Goal: Information Seeking & Learning: Learn about a topic

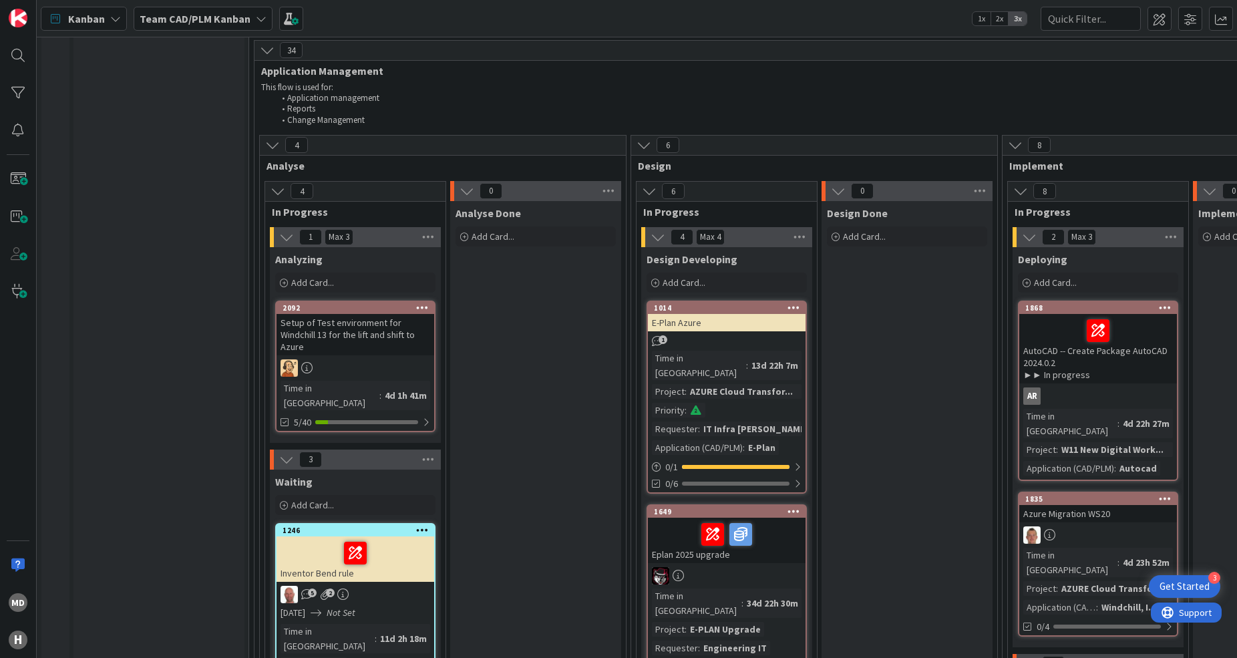
scroll to position [1838, 0]
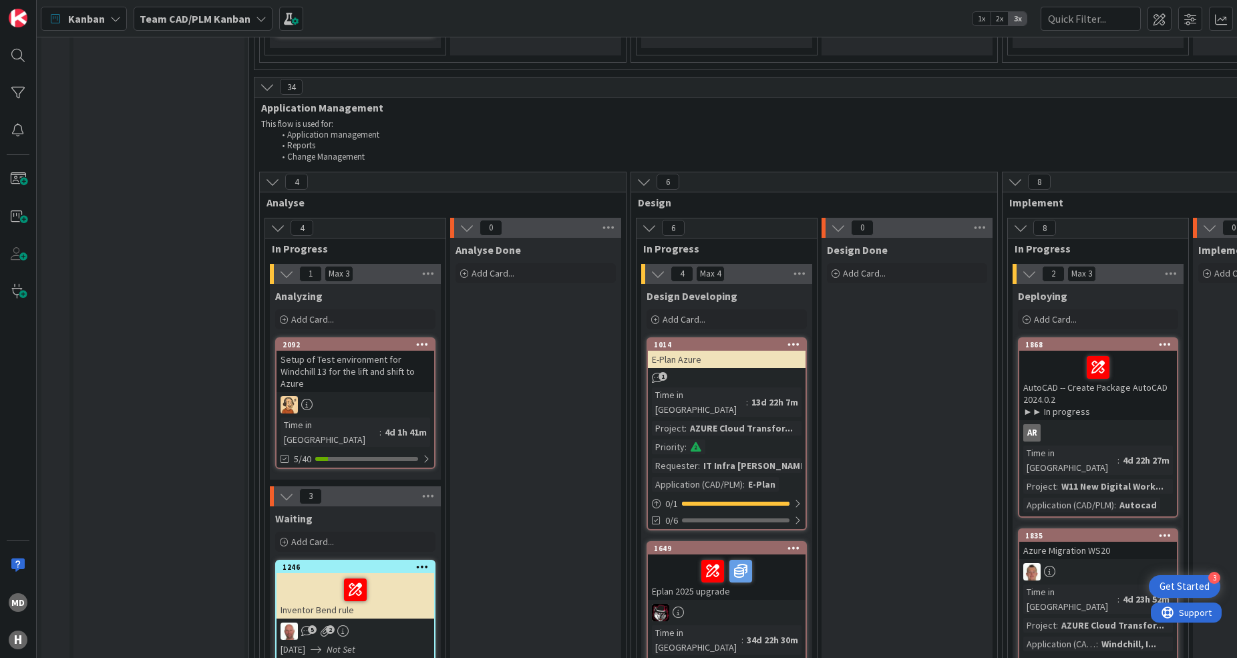
click at [353, 351] on div "Setup of Test environment for Windchill 13 for the lift and shift to Azure" at bounding box center [356, 371] width 158 height 41
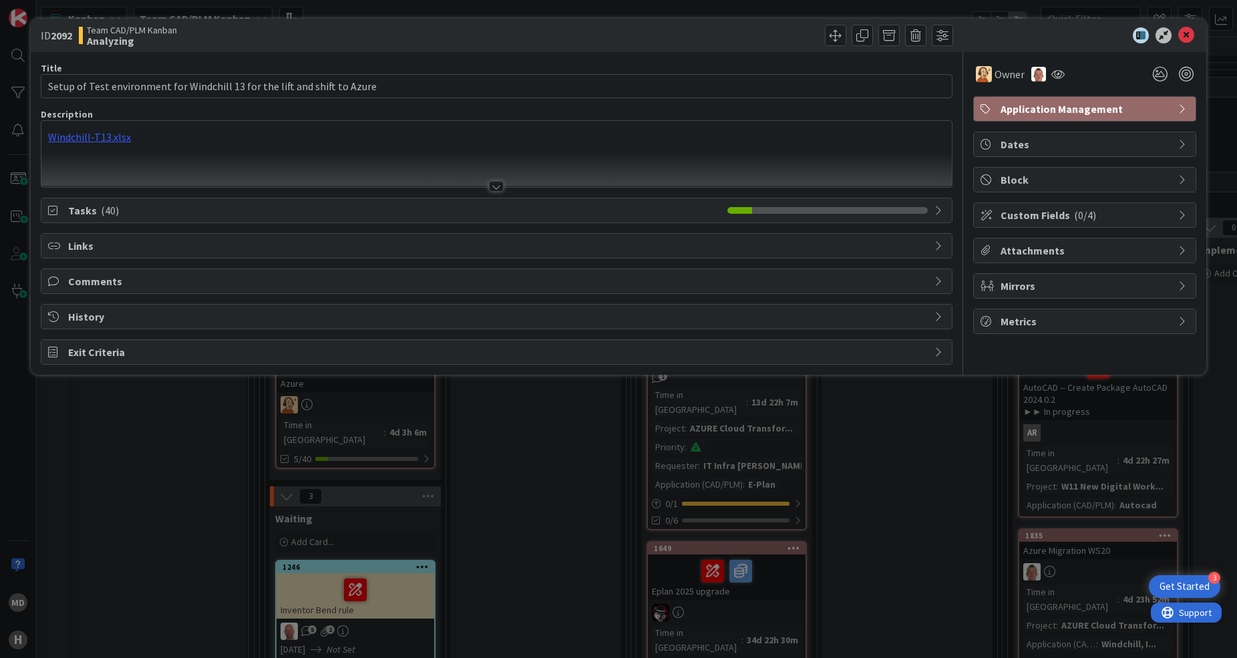
click at [140, 204] on span "Tasks ( 40 )" at bounding box center [394, 210] width 652 height 16
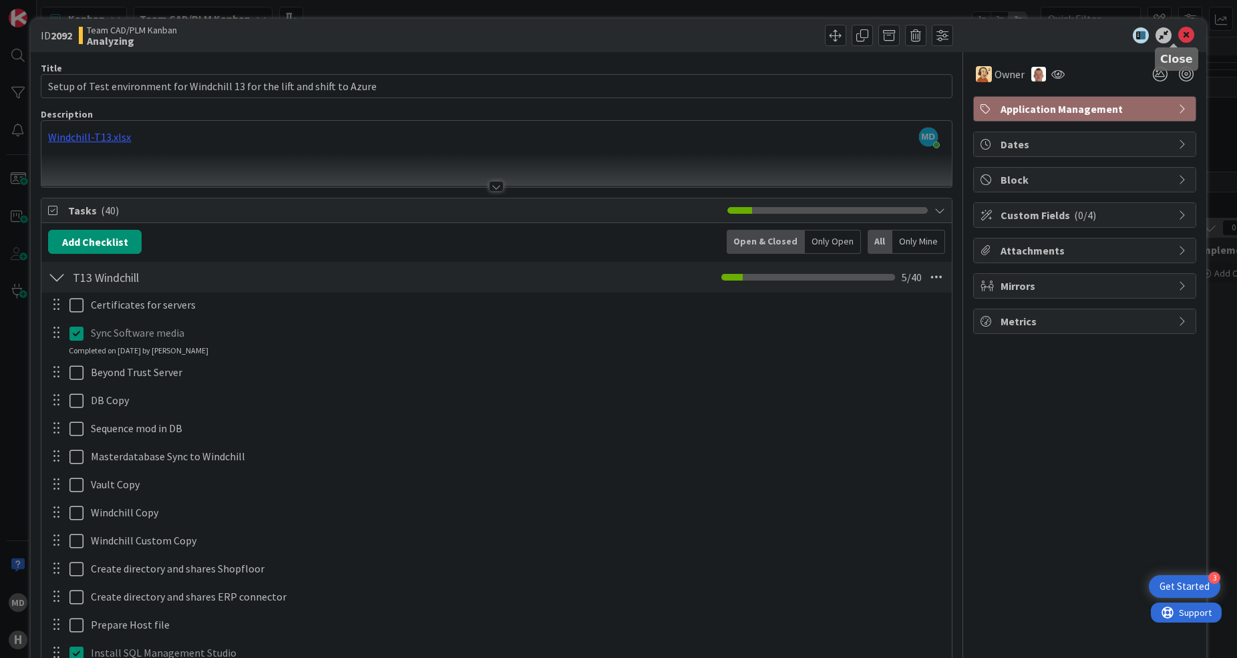
click at [1179, 39] on icon at bounding box center [1187, 35] width 16 height 16
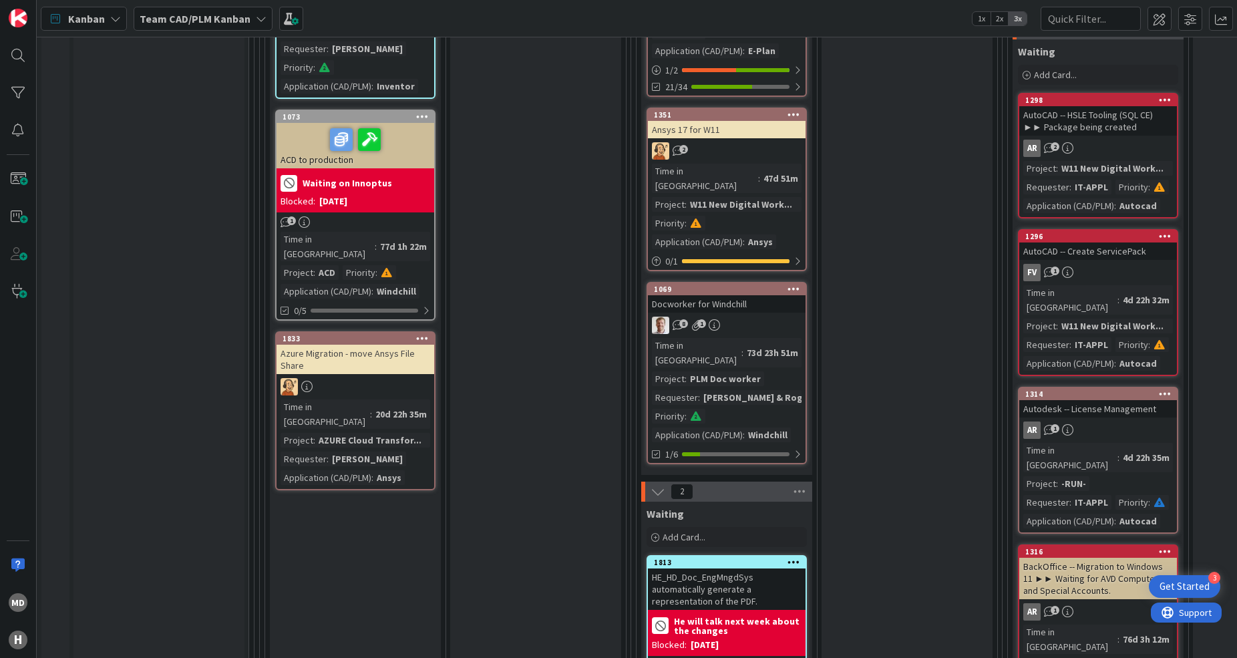
scroll to position [2506, 0]
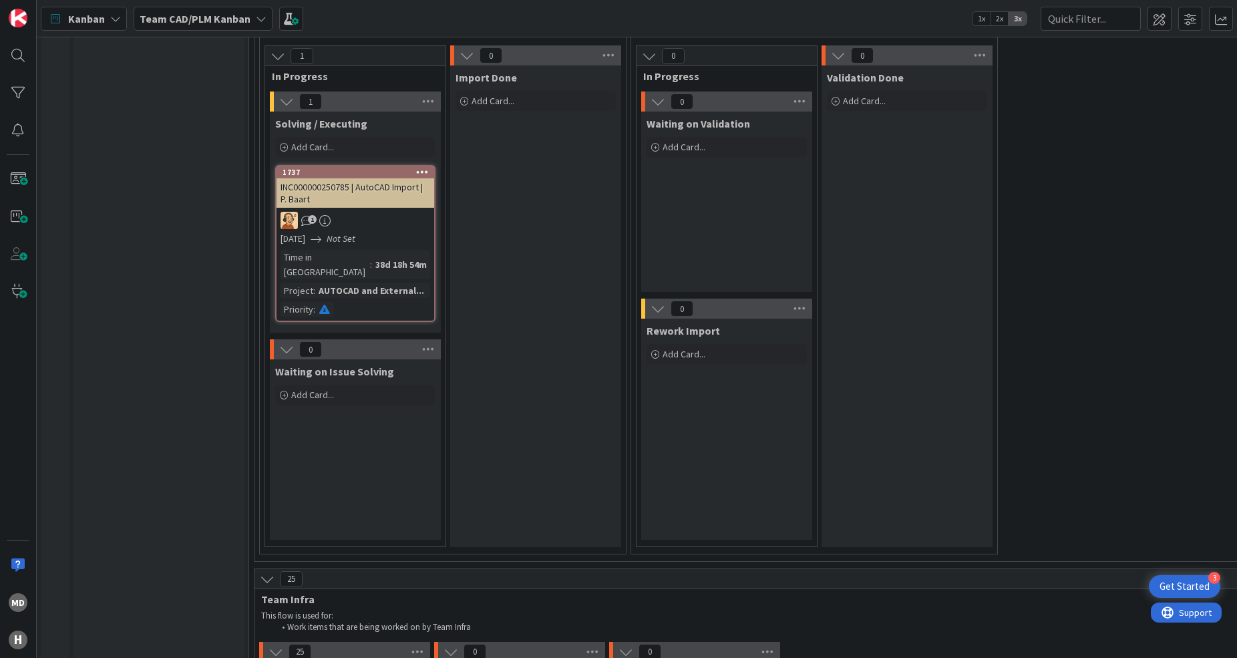
scroll to position [4677, 0]
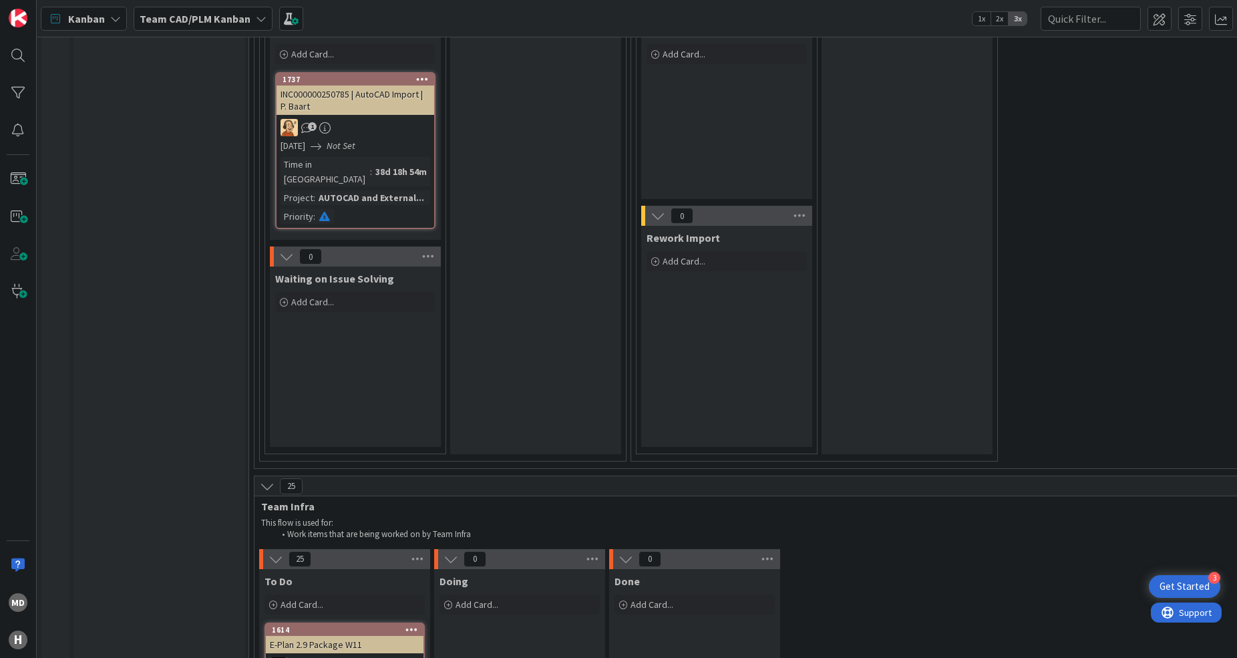
click at [903, 22] on div "Kanban Team CAD/PLM Kanban 1x 2x 3x" at bounding box center [637, 18] width 1201 height 37
click at [1195, 21] on span at bounding box center [1191, 19] width 24 height 24
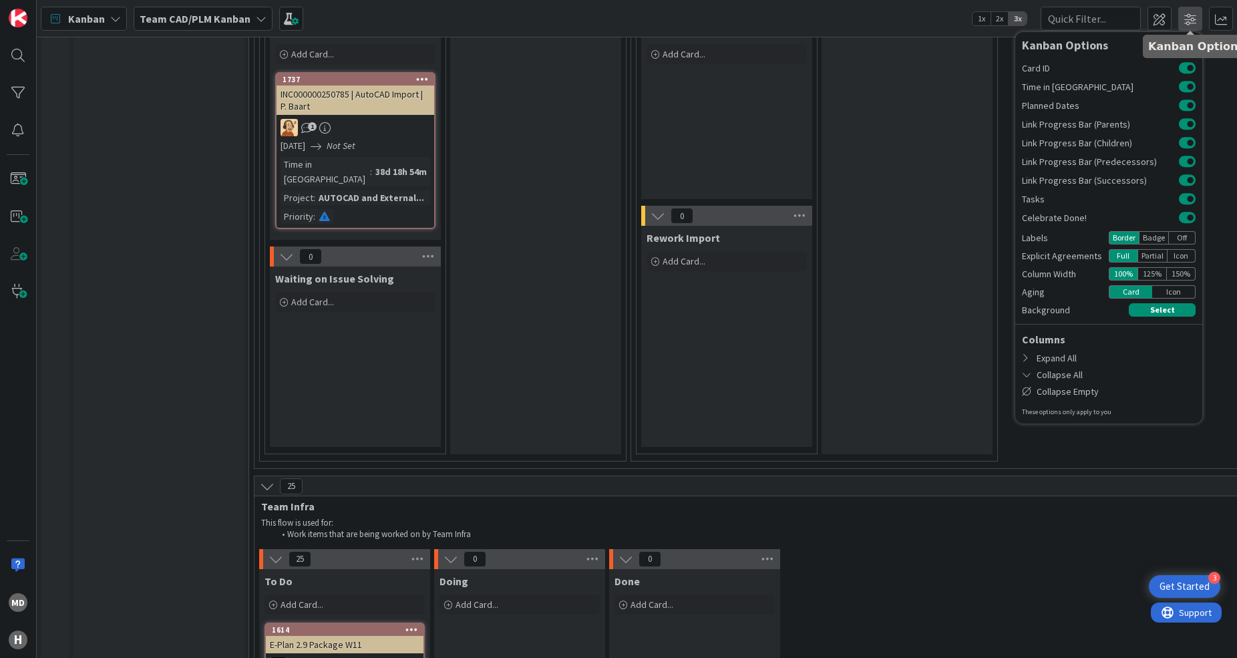
click at [1195, 21] on span at bounding box center [1191, 19] width 24 height 24
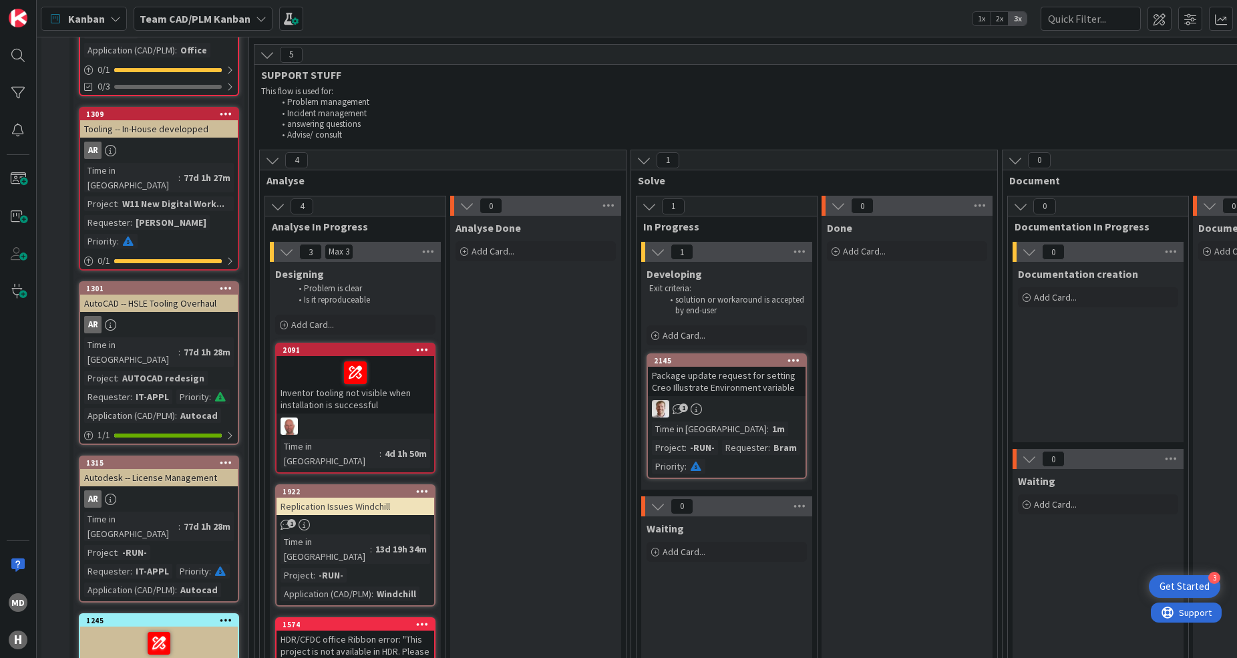
scroll to position [835, 0]
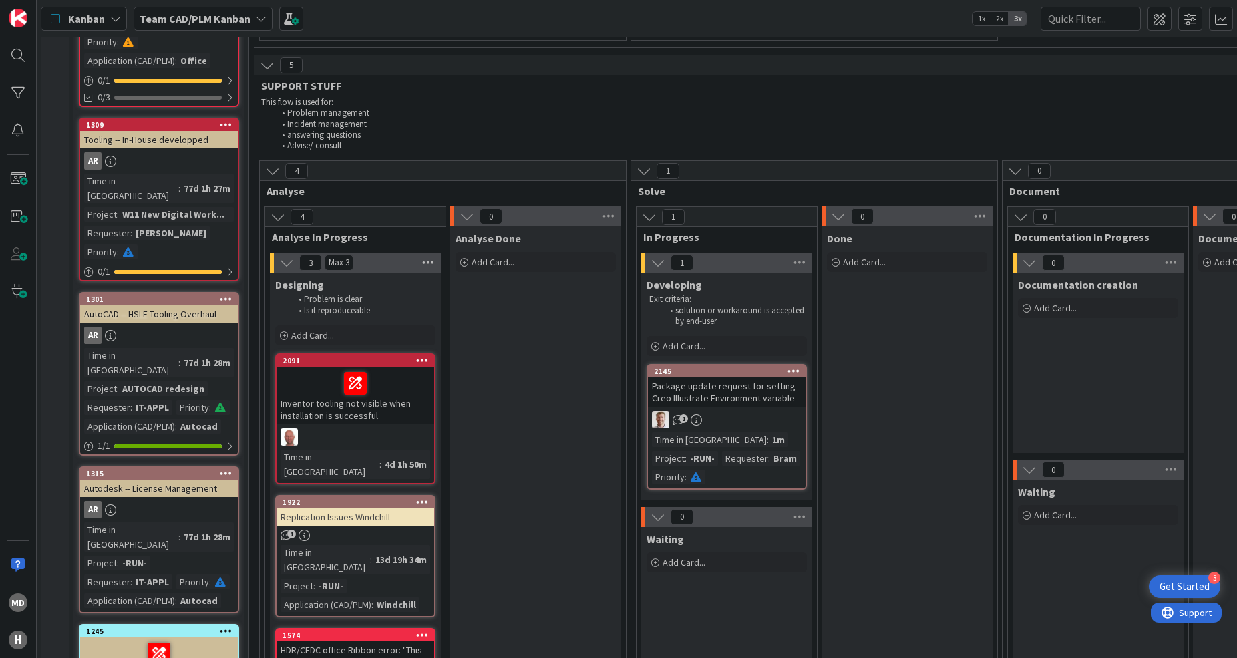
click at [424, 253] on icon at bounding box center [428, 263] width 17 height 20
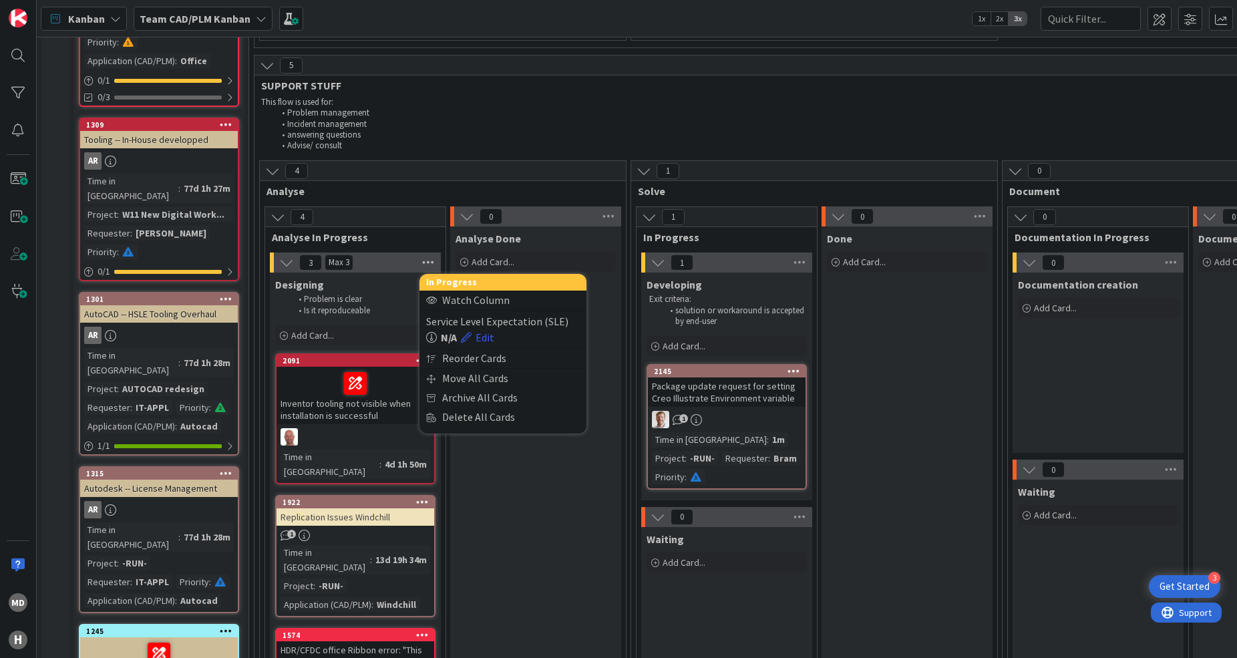
click at [424, 253] on icon at bounding box center [428, 263] width 17 height 20
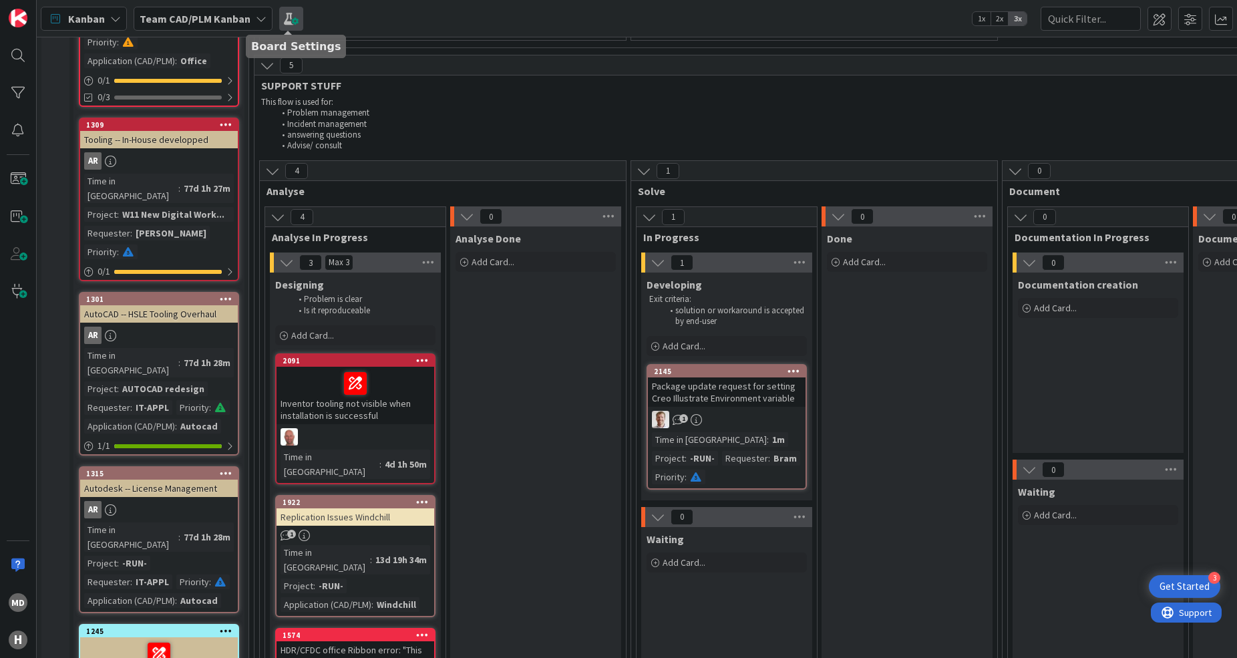
click at [288, 22] on span at bounding box center [291, 19] width 24 height 24
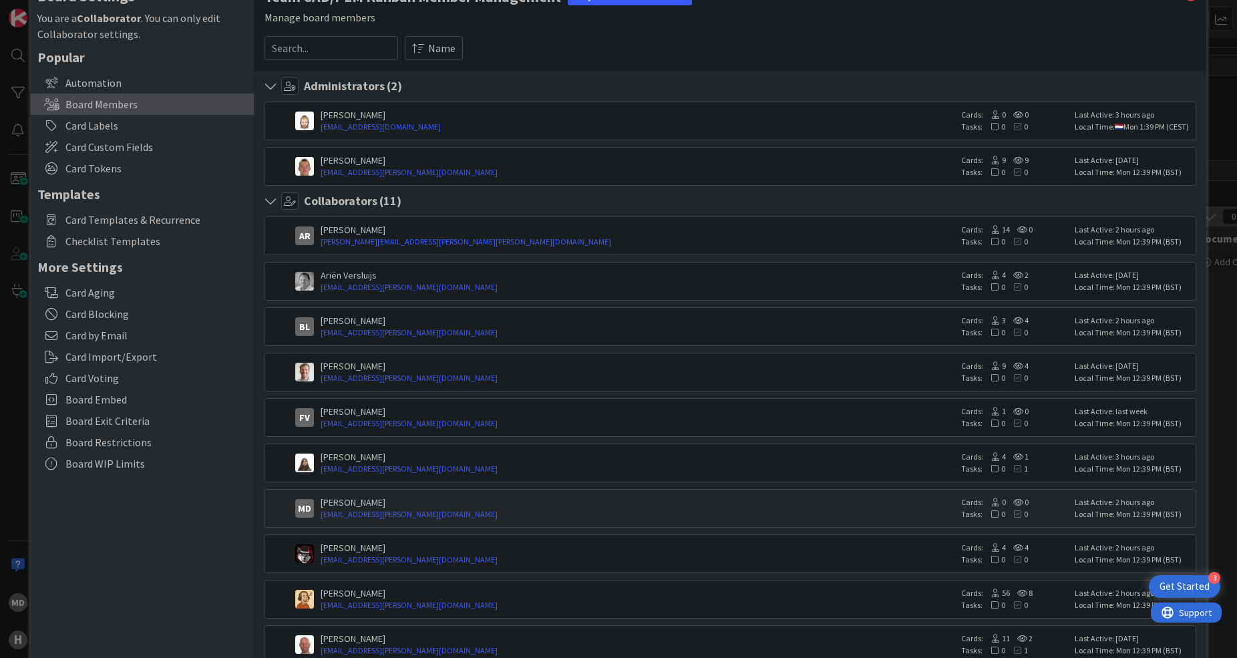
scroll to position [0, 0]
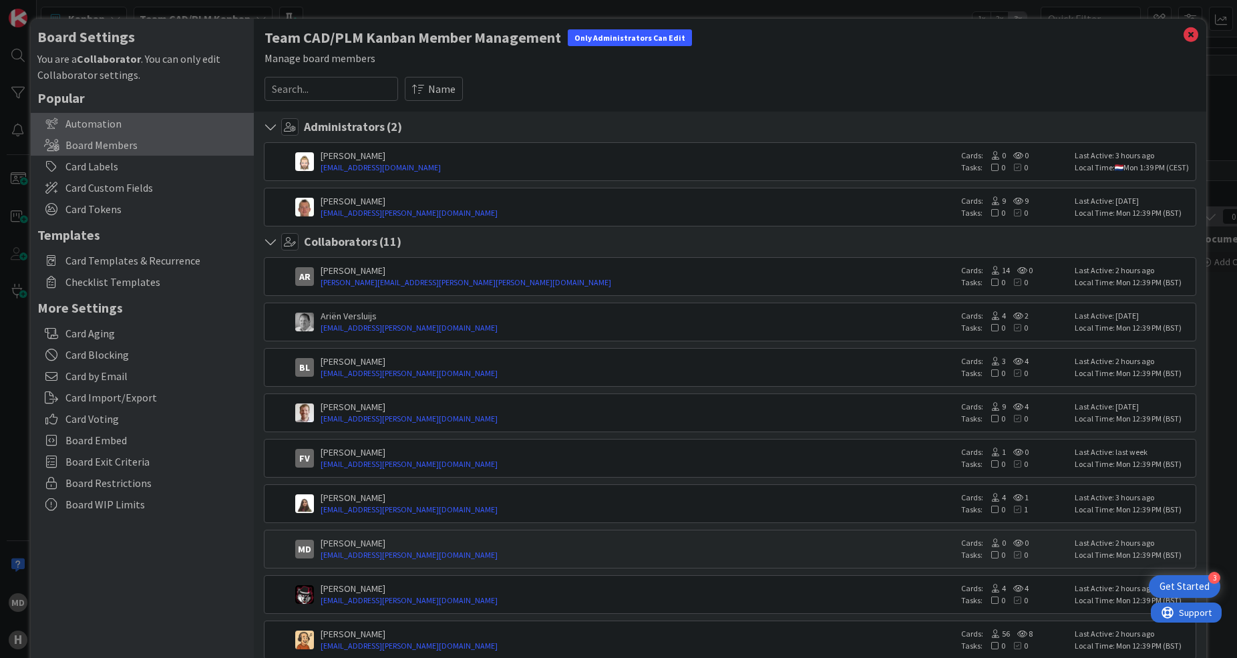
click at [73, 129] on div "Automation" at bounding box center [142, 123] width 223 height 21
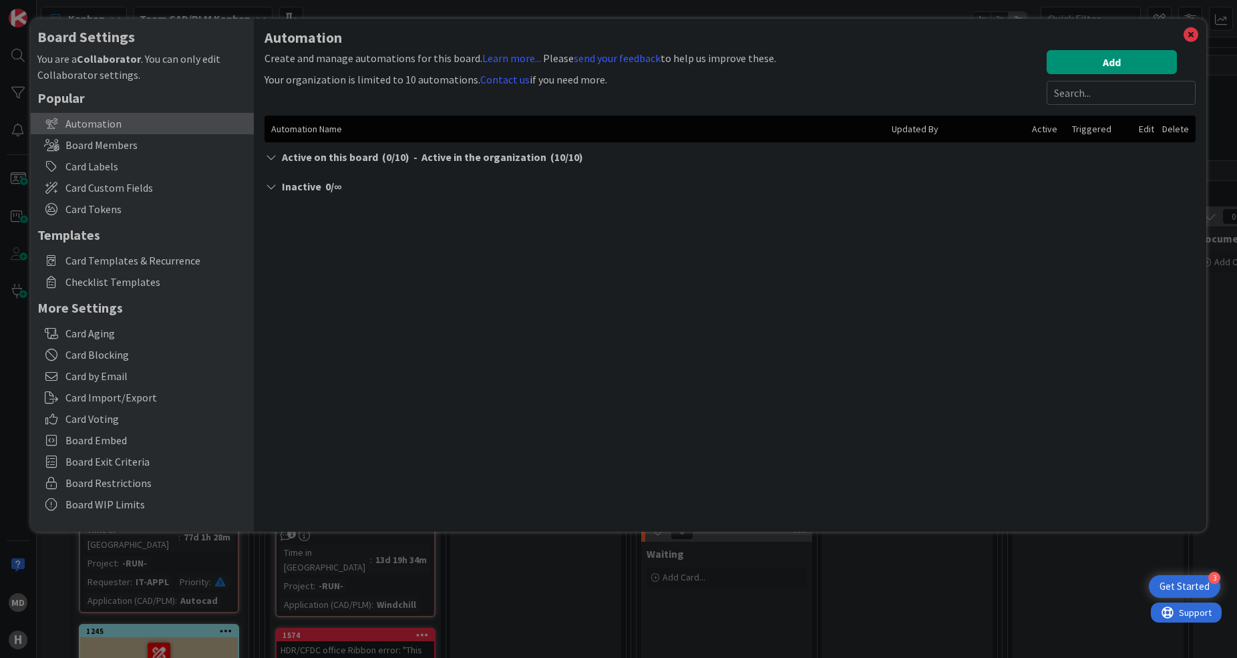
click at [20, 17] on div "Board Settings You are a Collaborator . You can only edit Collaborator settings…" at bounding box center [618, 329] width 1237 height 658
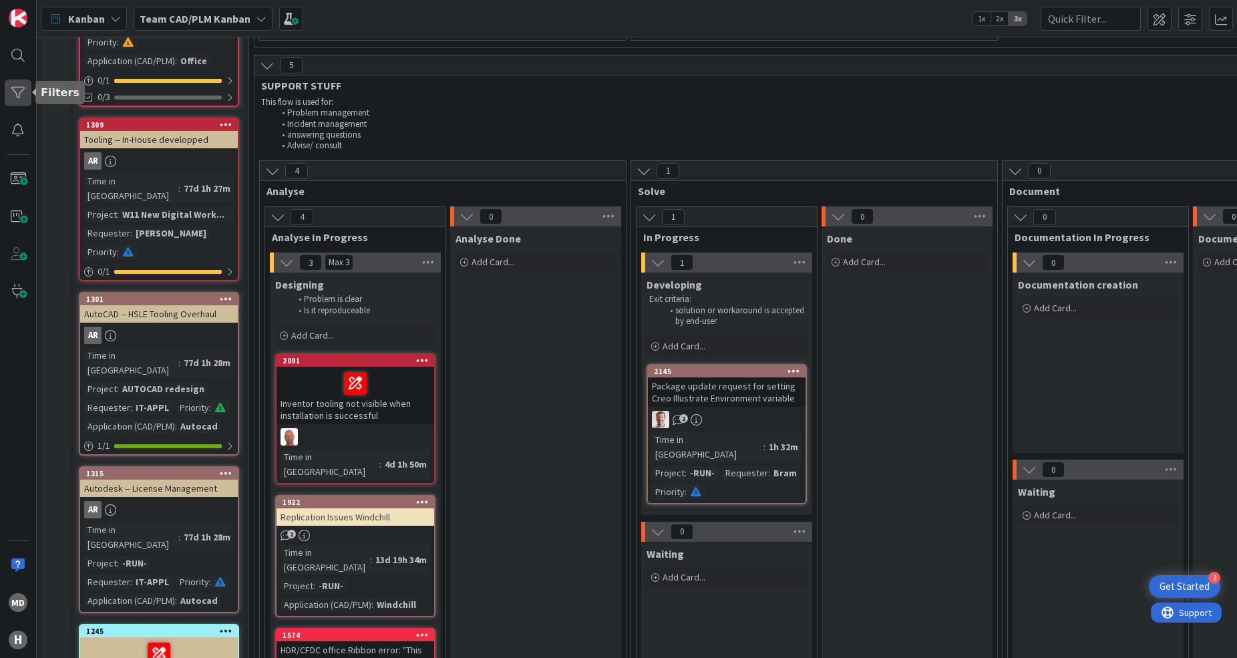
click at [22, 99] on div at bounding box center [18, 93] width 27 height 27
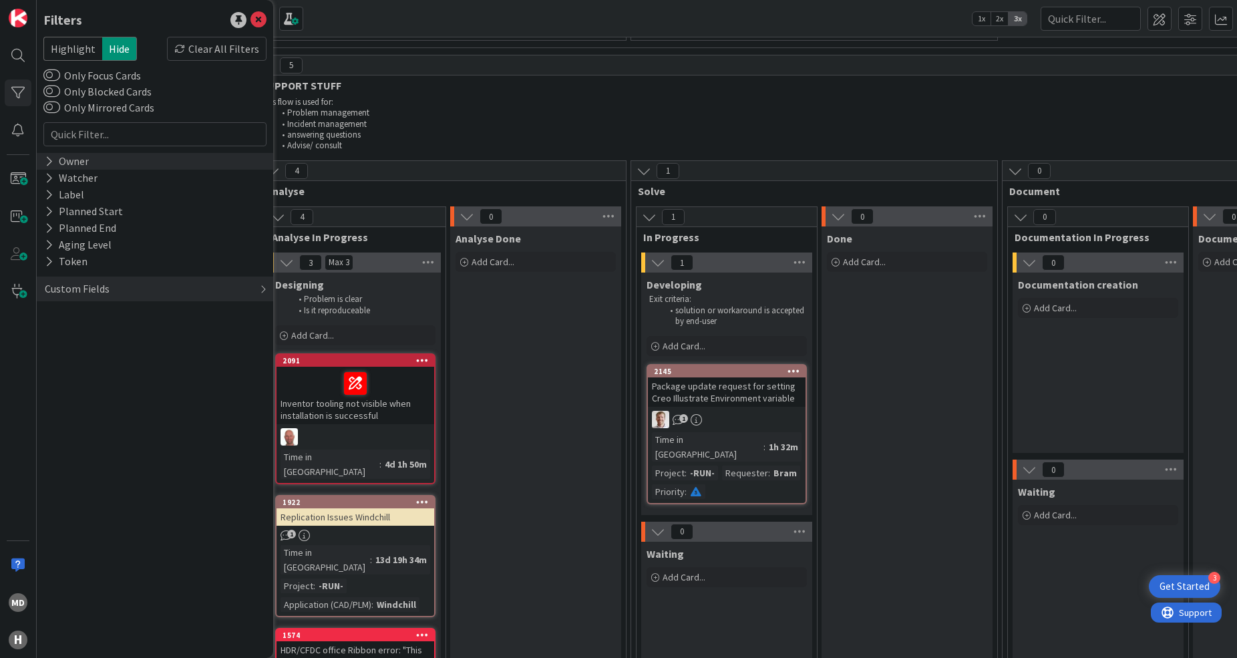
click at [52, 162] on icon at bounding box center [49, 161] width 9 height 11
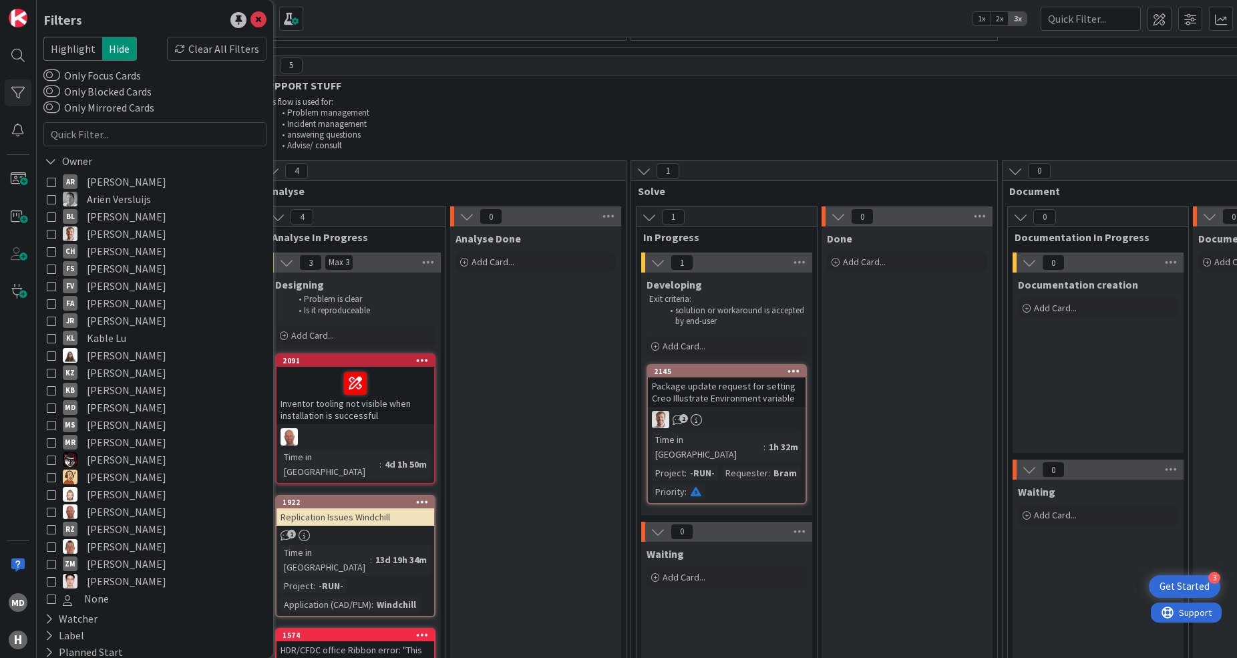
click at [49, 405] on icon at bounding box center [51, 407] width 9 height 9
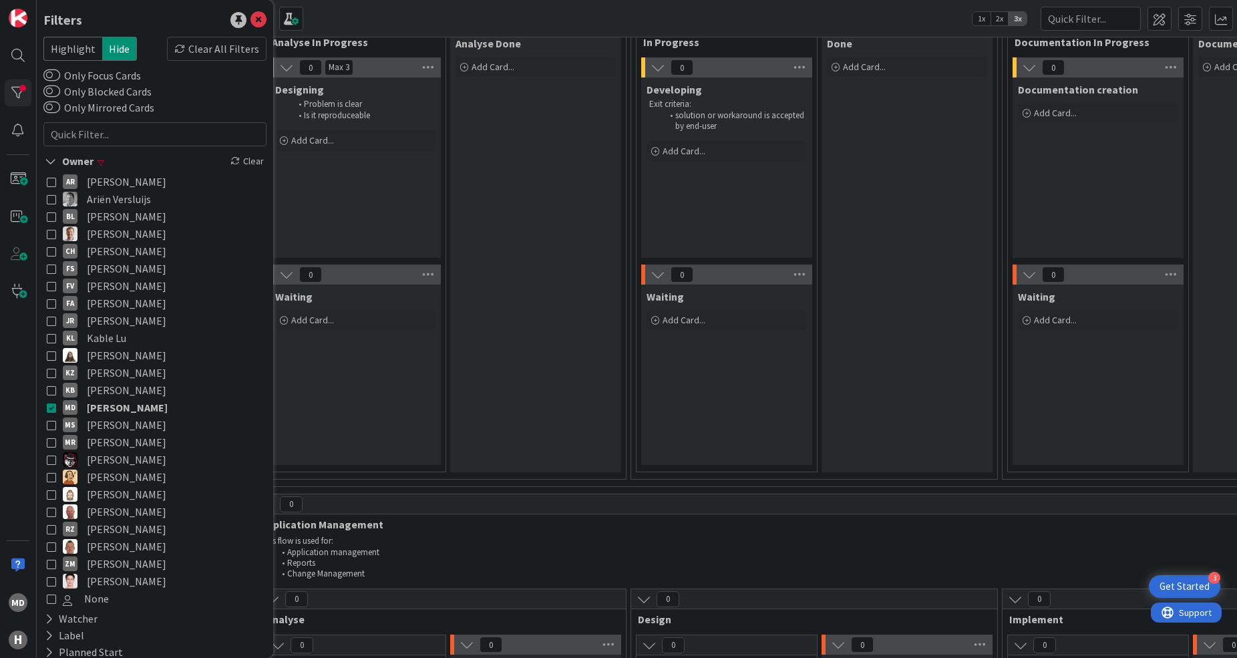
click at [49, 405] on icon at bounding box center [51, 407] width 9 height 9
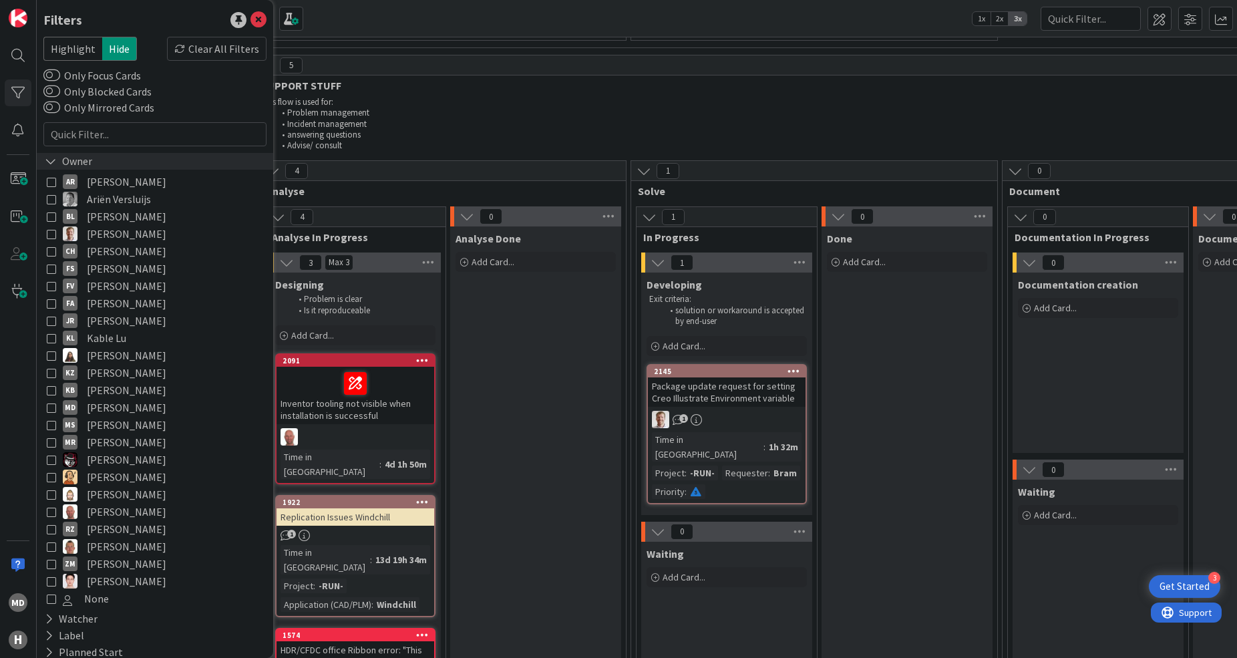
click at [57, 164] on div "Owner" at bounding box center [68, 161] width 50 height 17
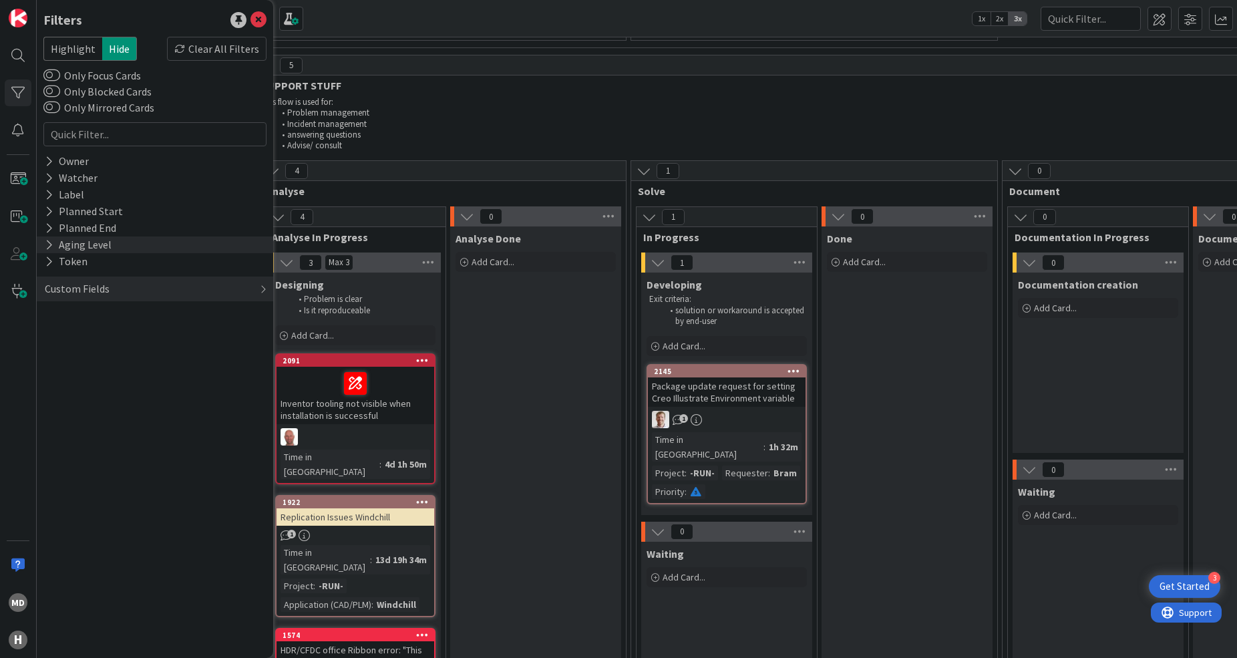
click at [41, 245] on div "Aging Level" at bounding box center [155, 245] width 237 height 17
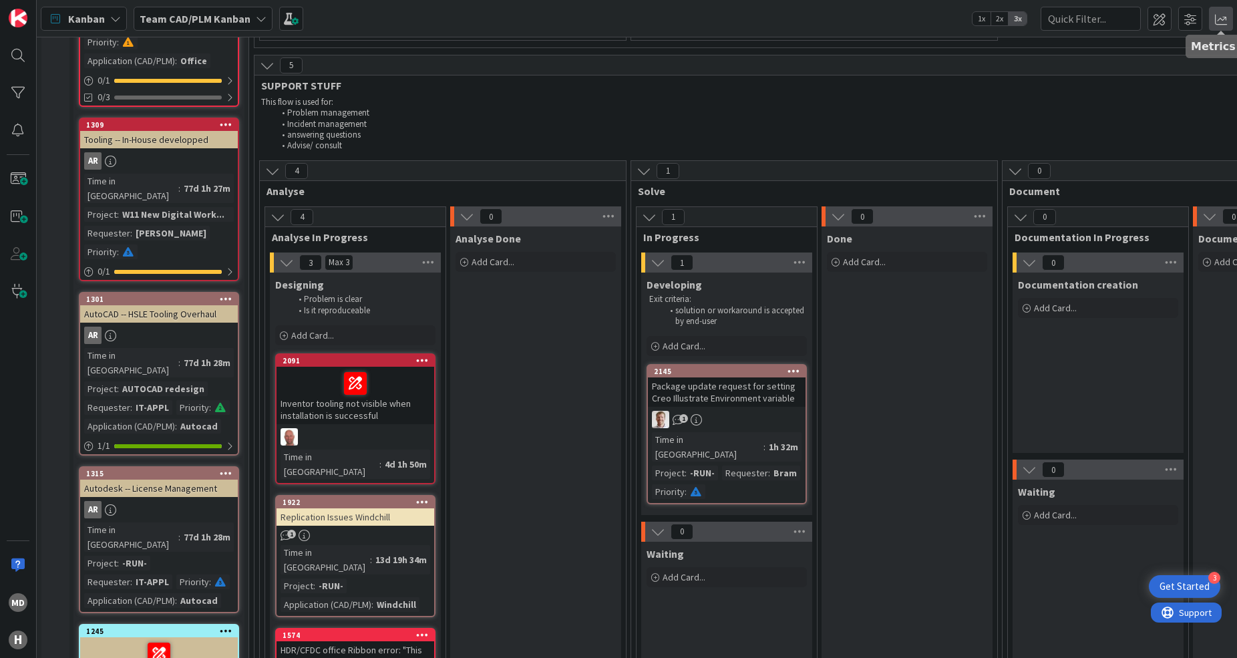
click at [1223, 19] on span at bounding box center [1221, 19] width 24 height 24
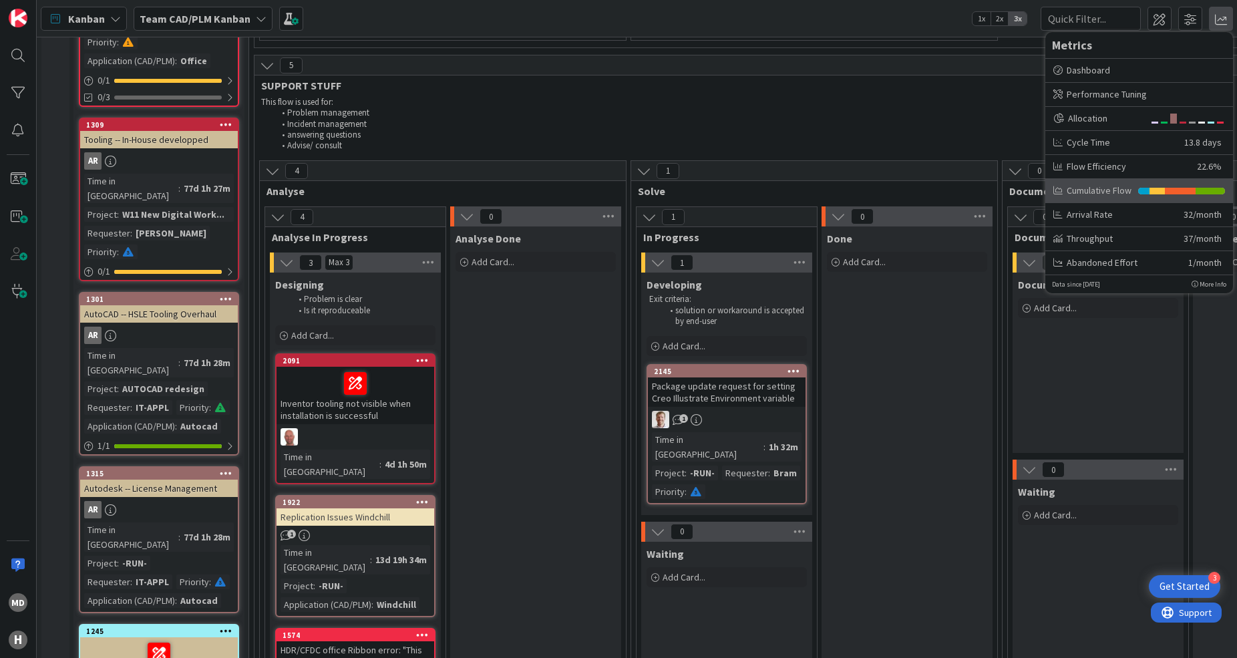
click at [1115, 189] on div "Cumulative Flow" at bounding box center [1093, 191] width 78 height 14
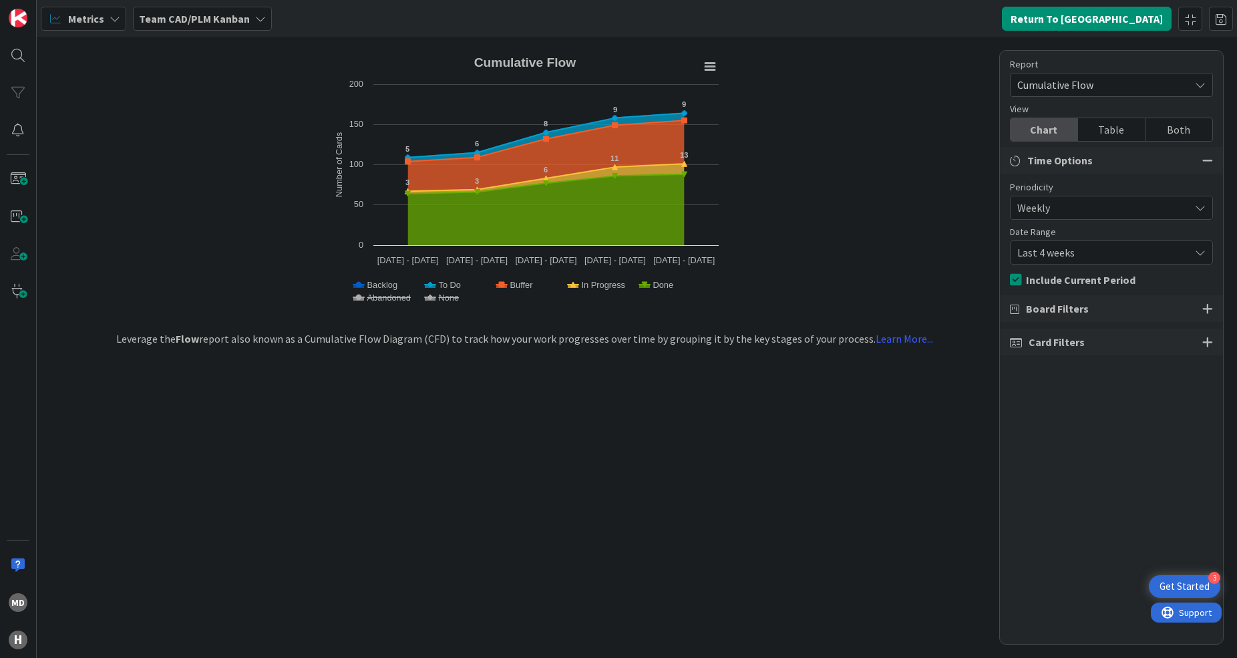
click at [1111, 136] on div "Table" at bounding box center [1111, 129] width 67 height 23
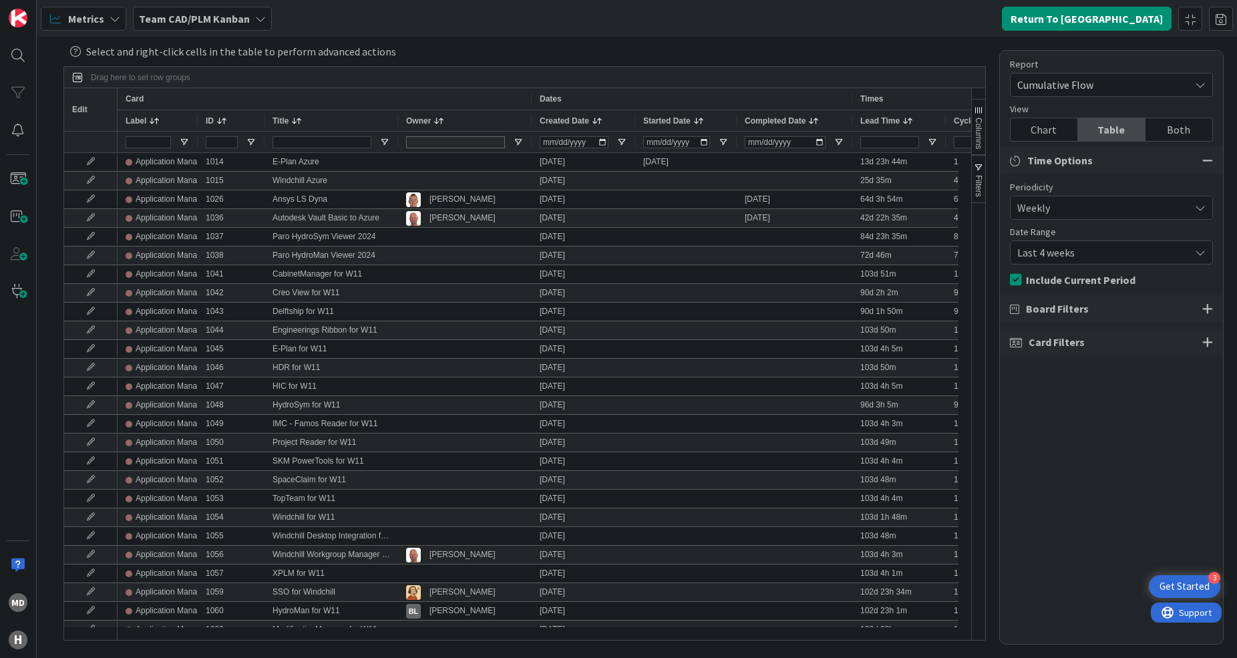
click at [1037, 128] on div "Chart" at bounding box center [1044, 129] width 67 height 23
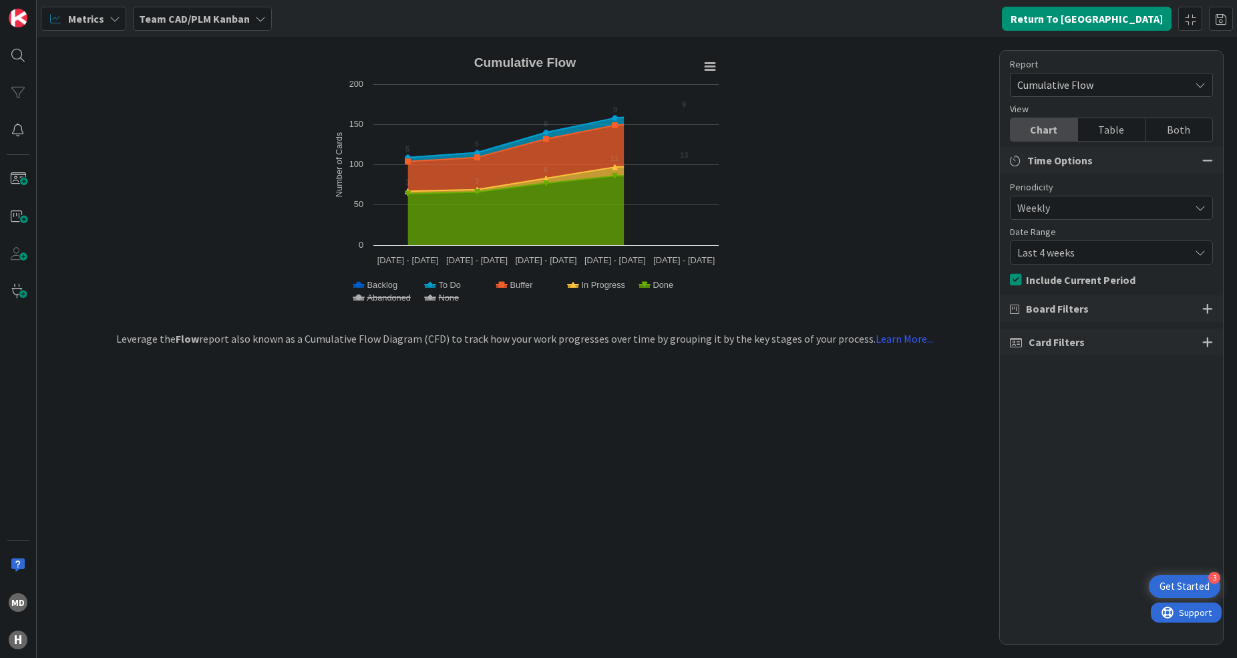
click at [1170, 129] on div "Both" at bounding box center [1179, 129] width 67 height 23
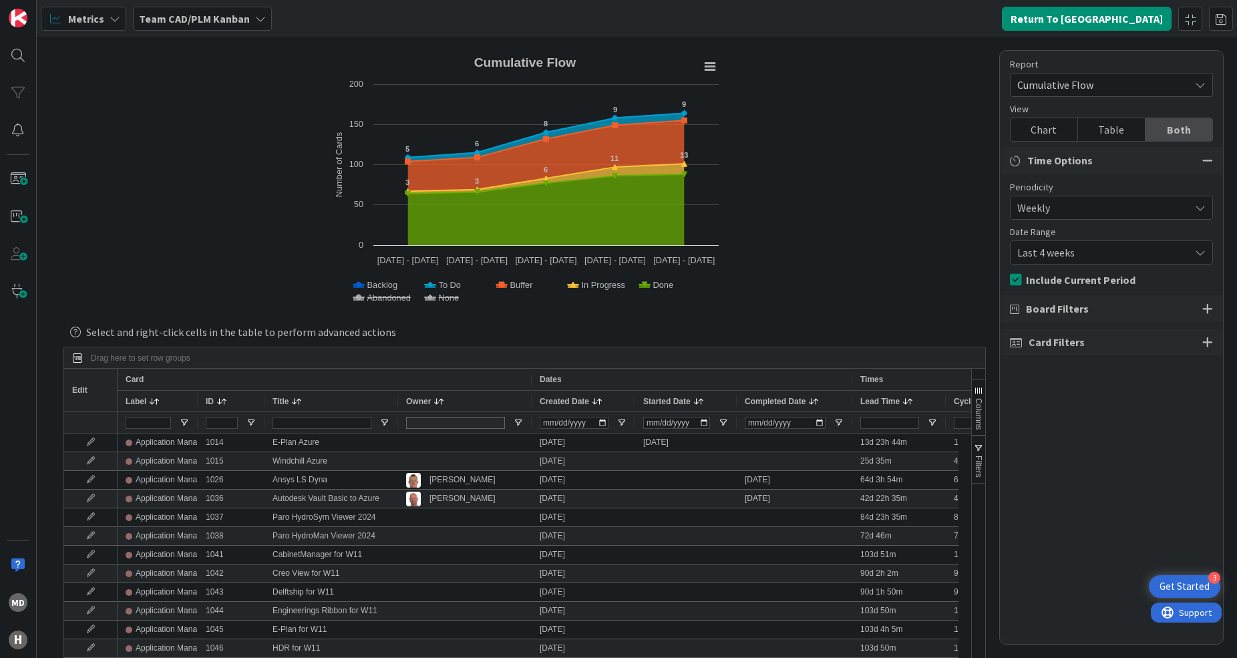
click at [1040, 131] on div "Chart" at bounding box center [1044, 129] width 67 height 23
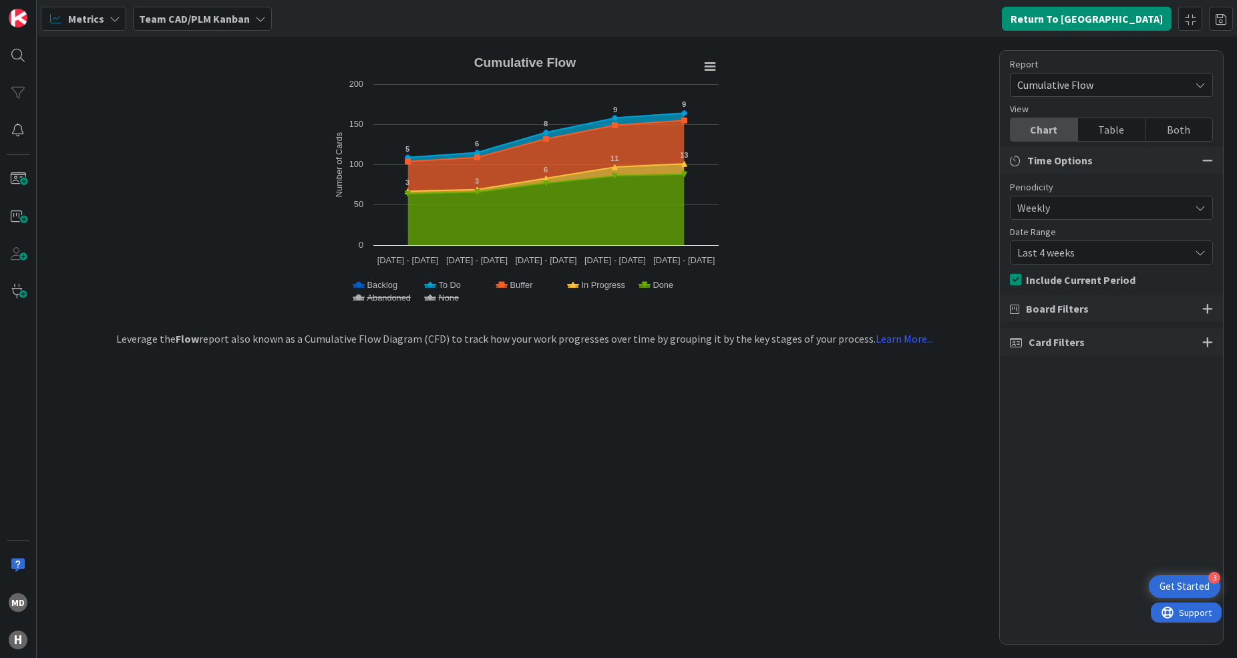
click at [1052, 202] on span "Weekly" at bounding box center [1101, 207] width 166 height 19
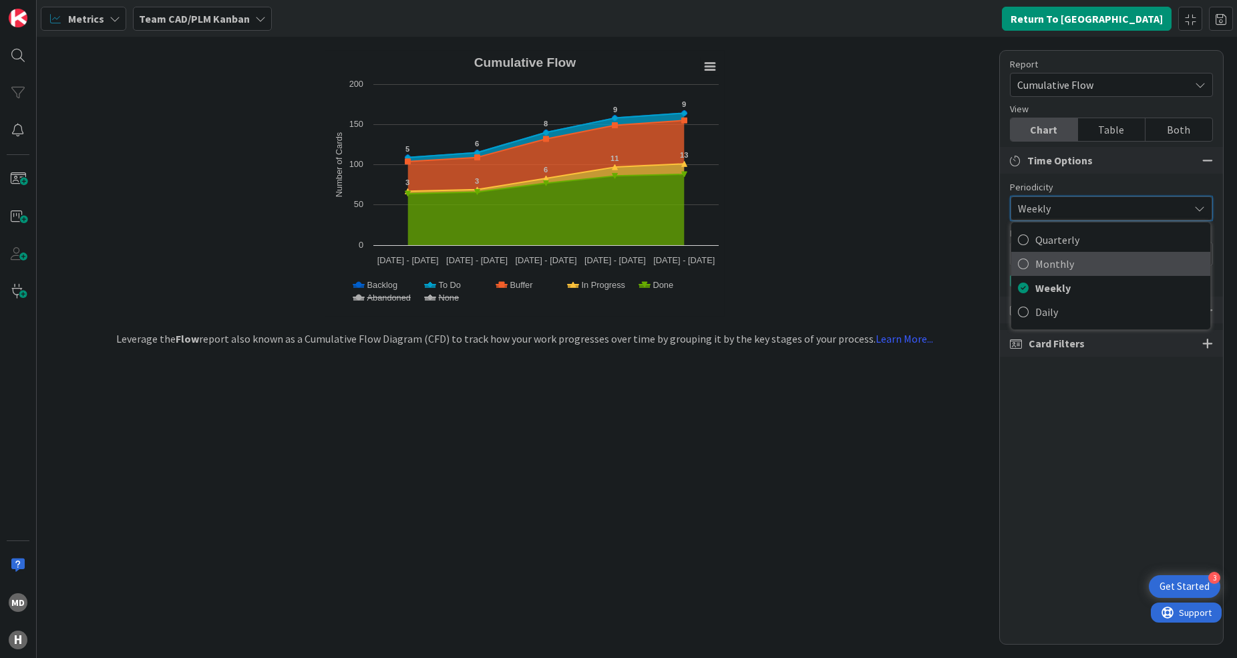
click at [1052, 258] on span "Monthly" at bounding box center [1120, 264] width 168 height 20
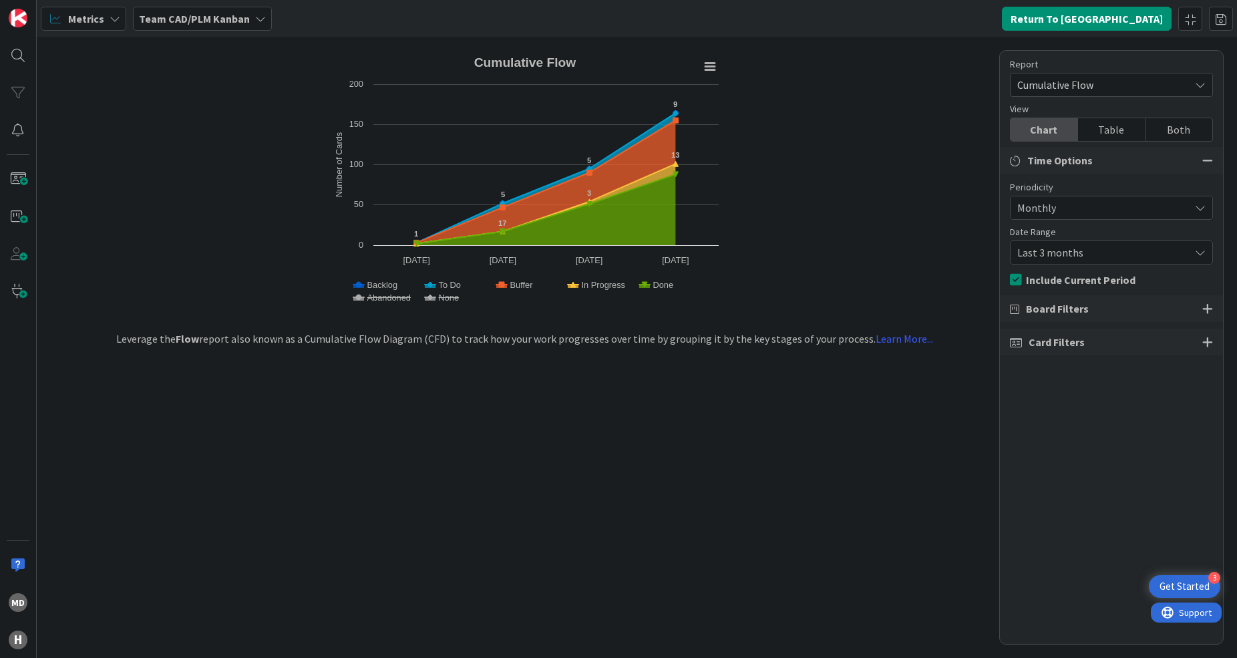
click at [1064, 200] on span "Monthly" at bounding box center [1101, 207] width 166 height 19
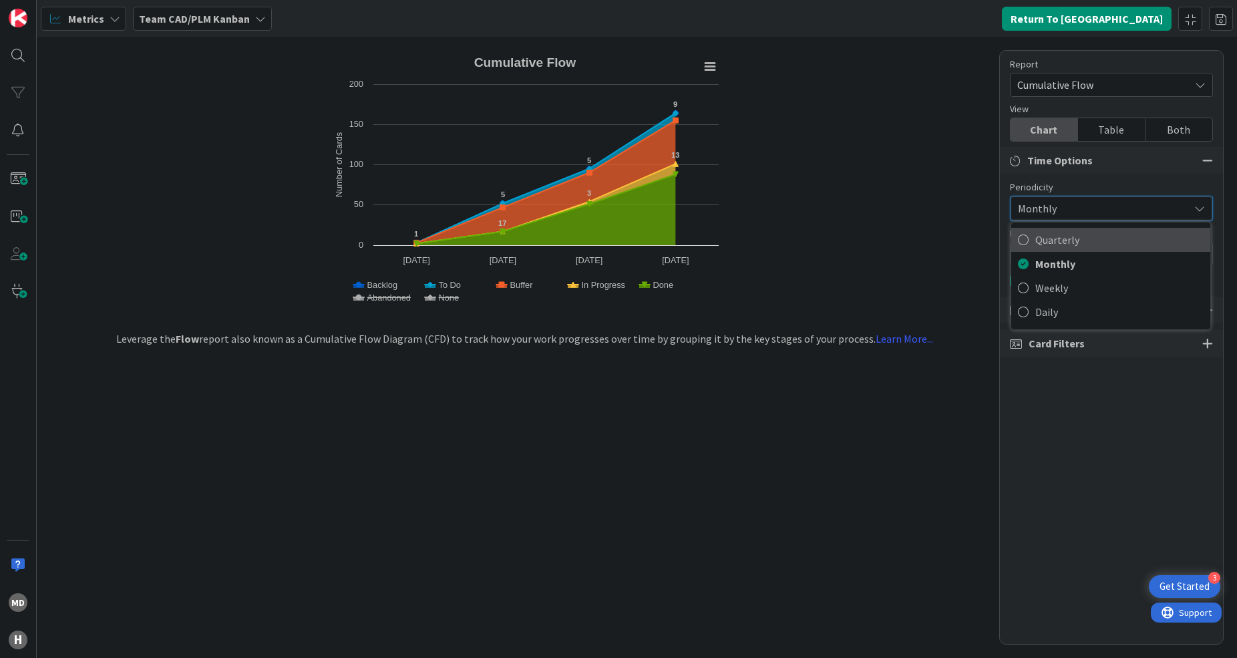
click at [1062, 244] on span "Quarterly" at bounding box center [1120, 240] width 168 height 20
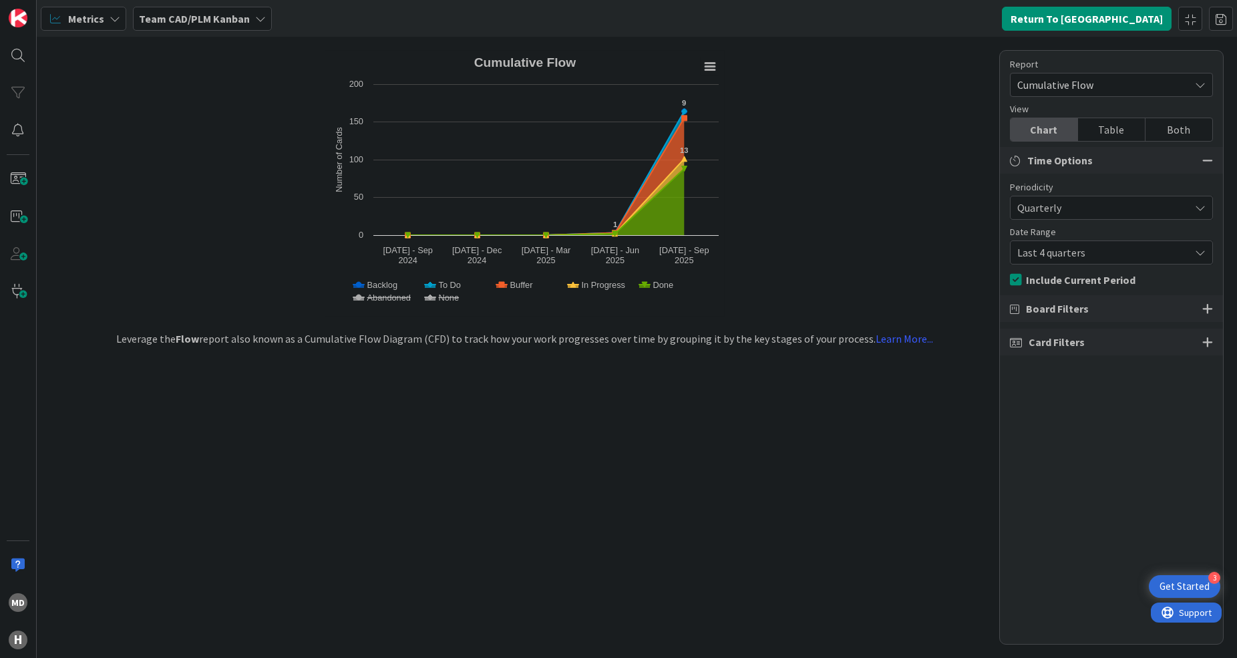
click at [1072, 210] on span "Quarterly" at bounding box center [1101, 207] width 166 height 19
click at [1076, 310] on span "Daily" at bounding box center [1120, 312] width 168 height 20
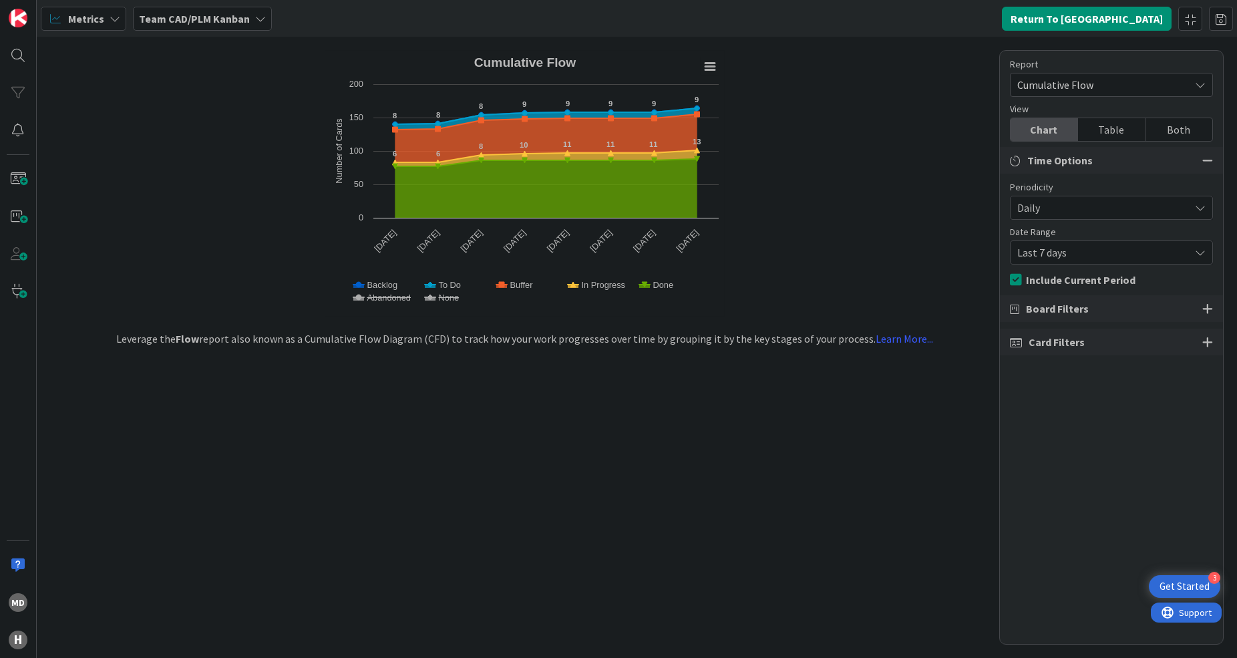
click at [1094, 256] on span "Last 7 days" at bounding box center [1101, 252] width 166 height 19
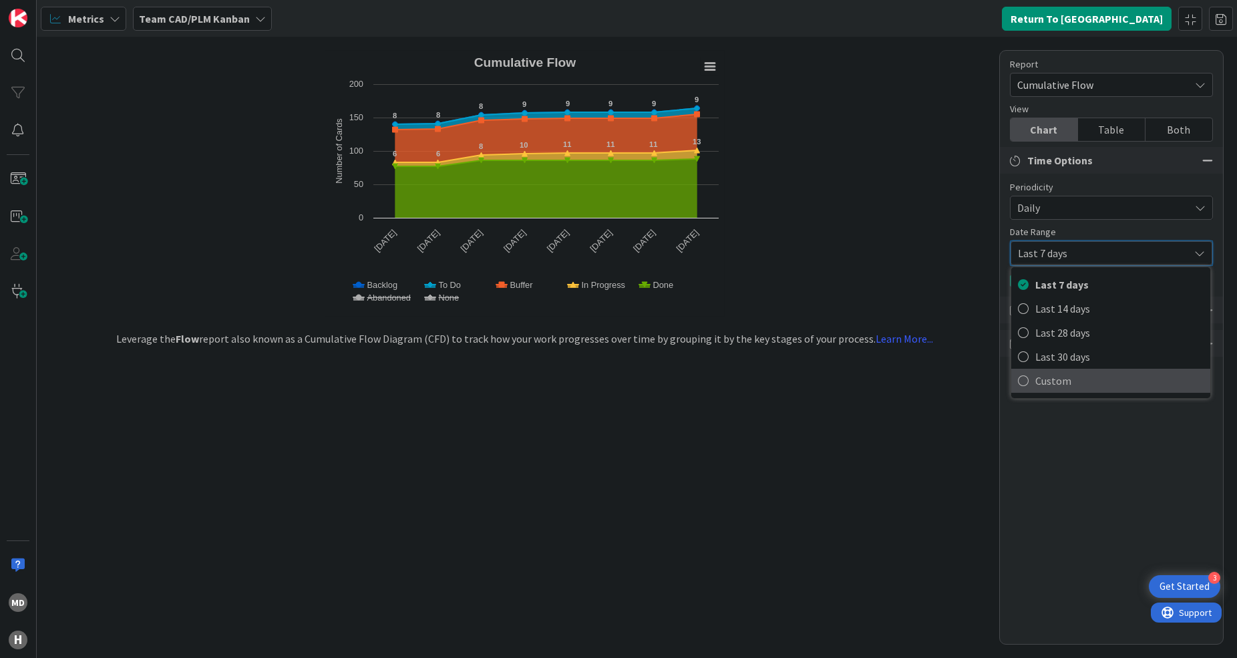
click at [1075, 377] on span "Custom" at bounding box center [1120, 381] width 168 height 20
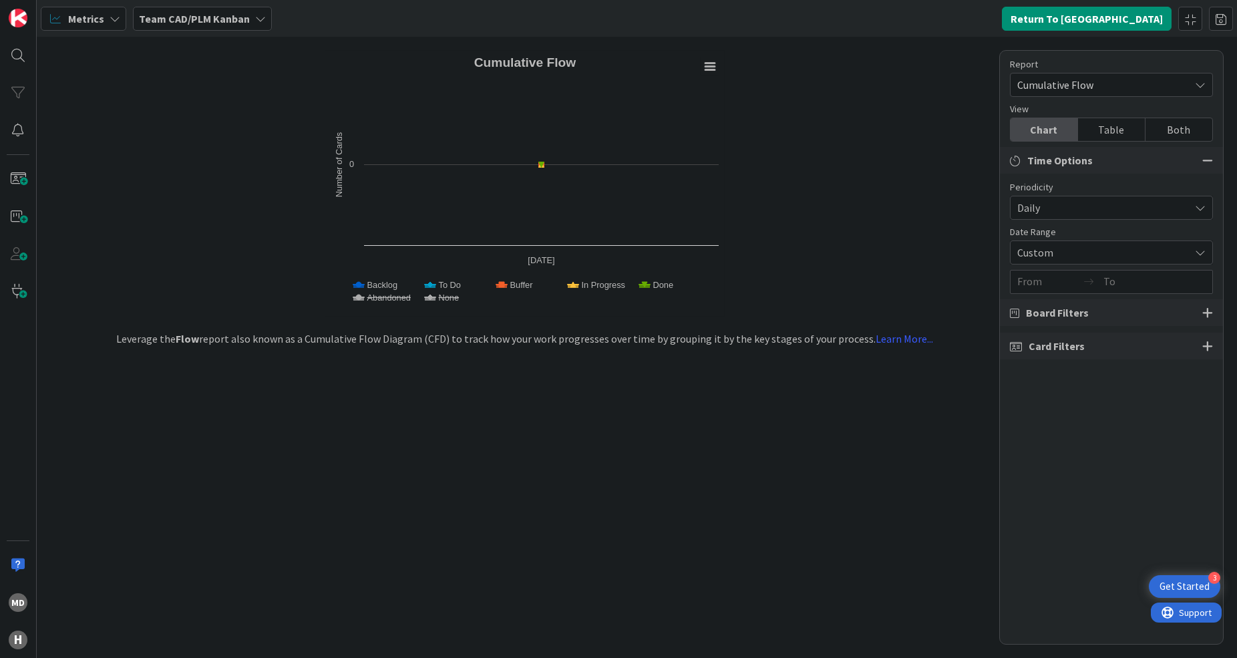
click at [1084, 265] on div "Report Cumulative Flow View Chart Table Both Time Options Periodicity Daily Qua…" at bounding box center [1112, 347] width 225 height 595
click at [1084, 257] on span "Custom" at bounding box center [1101, 252] width 166 height 19
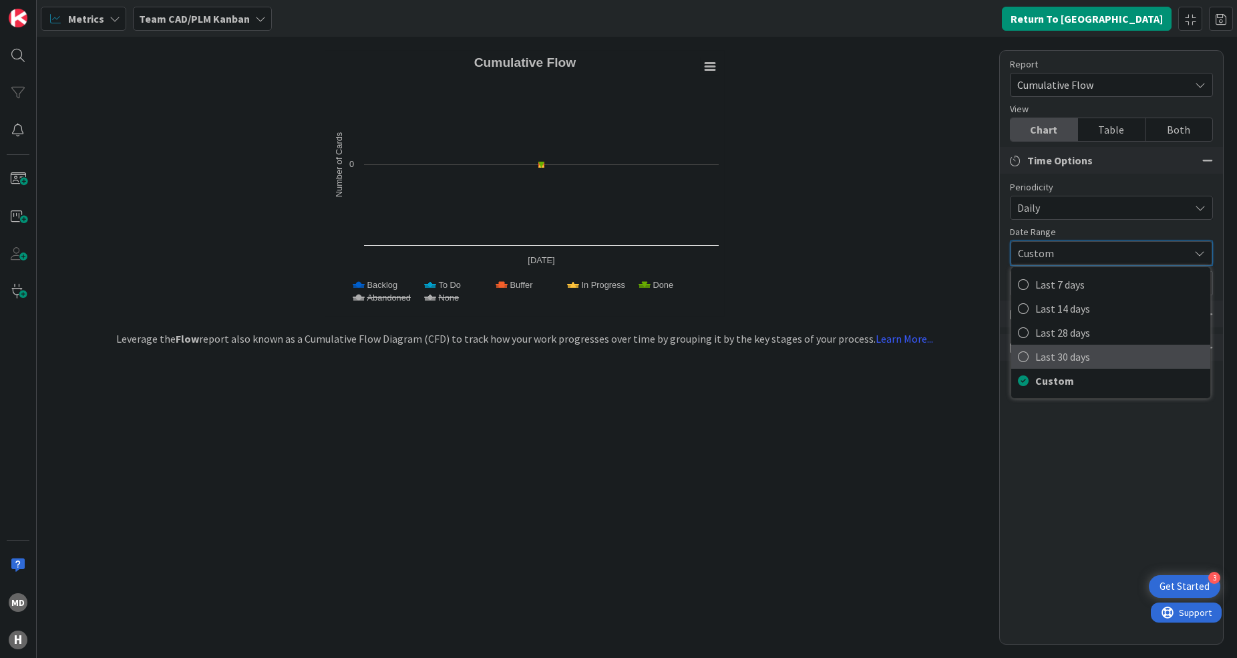
click at [1058, 351] on span "Last 30 days" at bounding box center [1120, 357] width 168 height 20
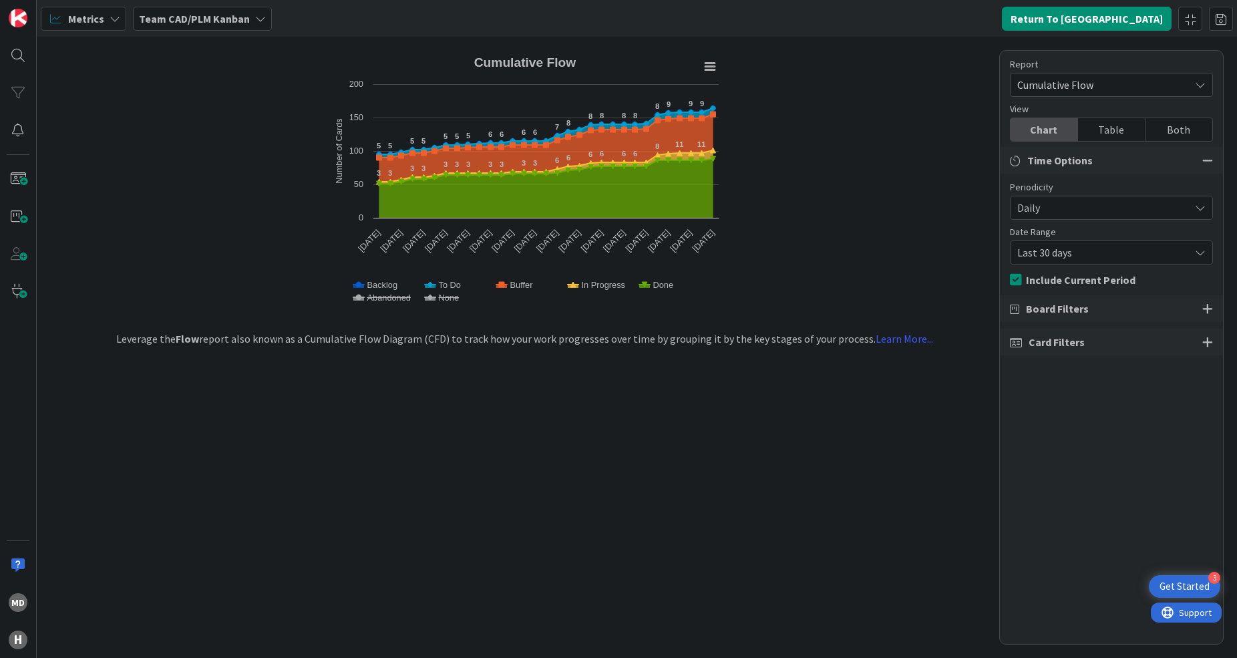
click at [1197, 89] on icon at bounding box center [1200, 85] width 11 height 11
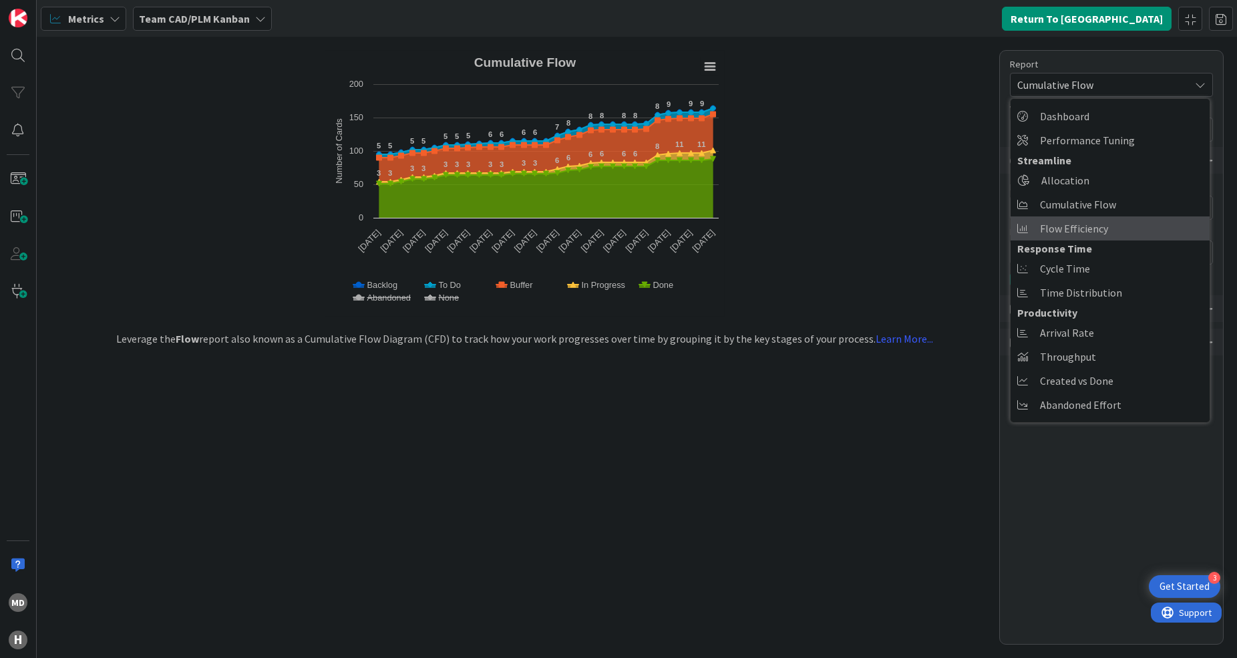
click at [1141, 226] on link "Flow Efficiency" at bounding box center [1110, 228] width 199 height 24
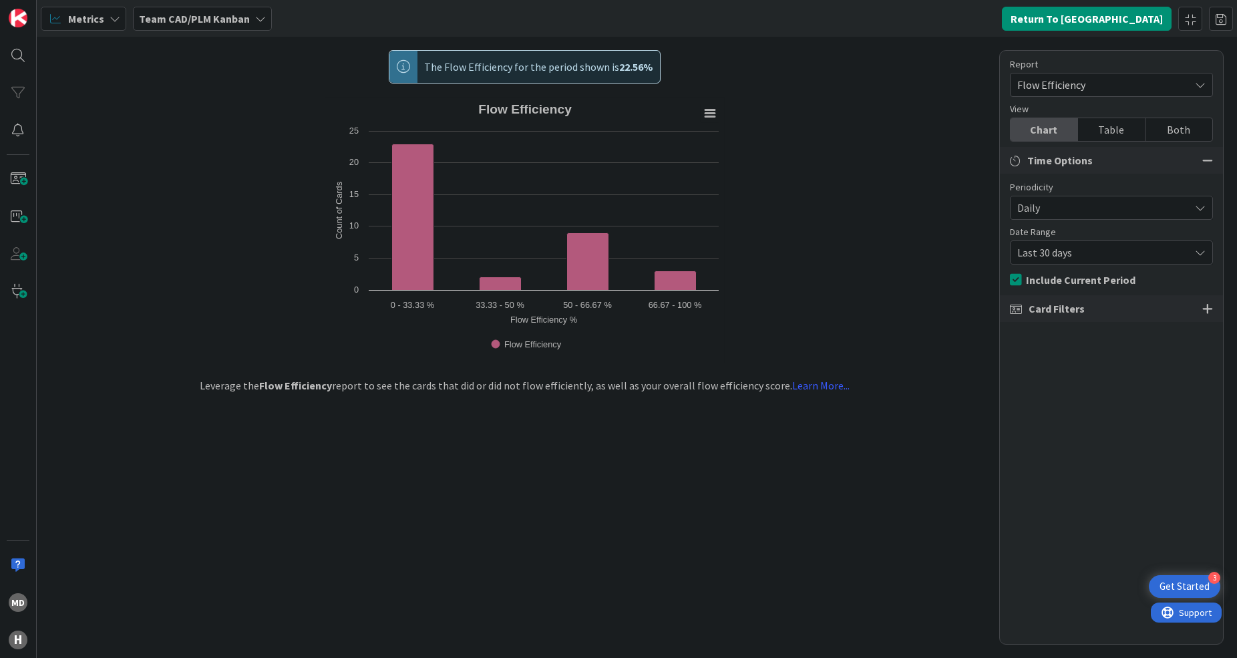
click at [1134, 86] on span "Flow Efficiency" at bounding box center [1101, 85] width 166 height 19
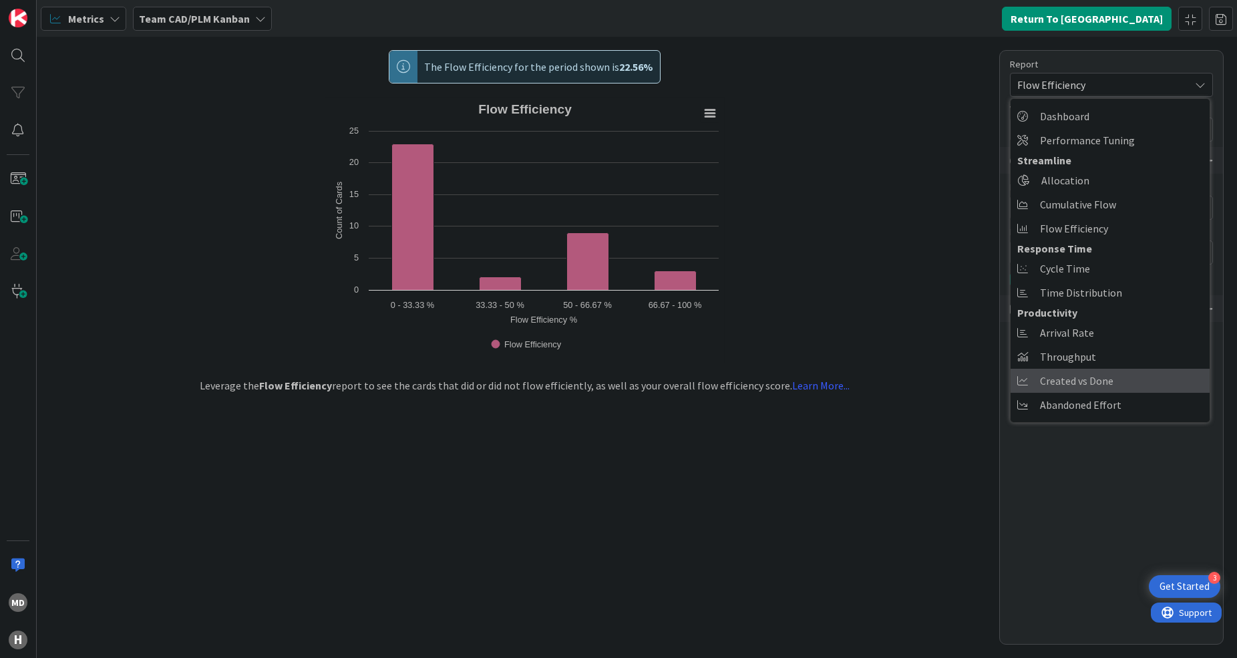
click at [1128, 392] on link "Created vs Done" at bounding box center [1110, 381] width 199 height 24
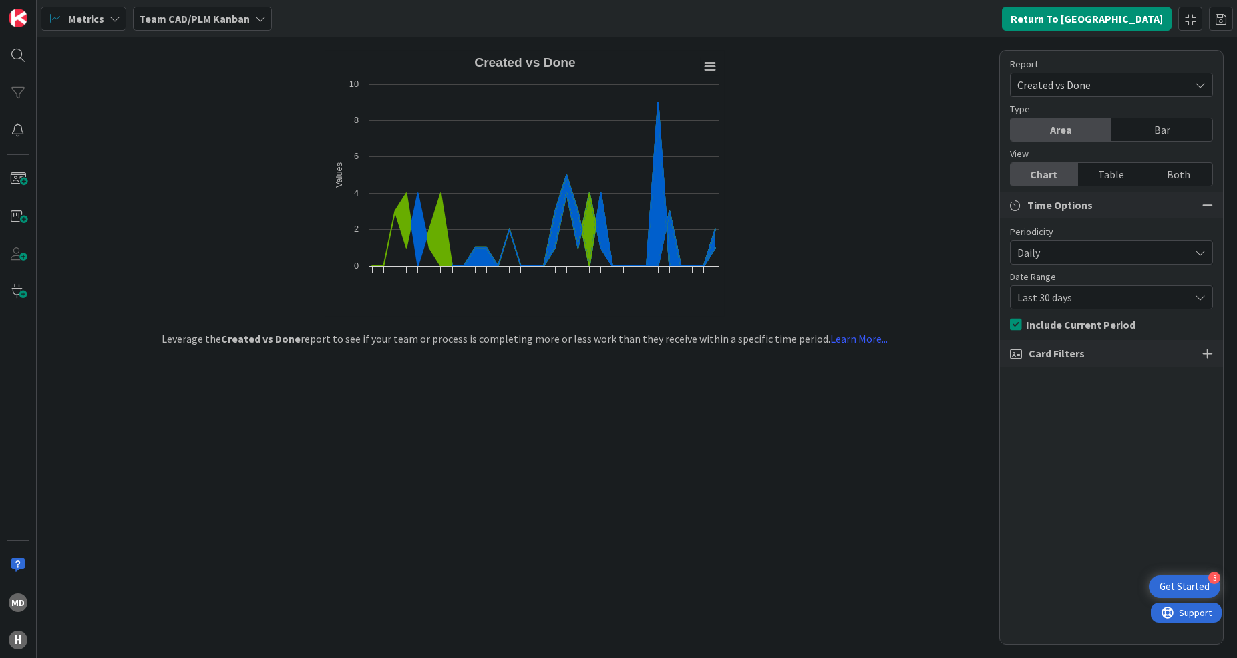
click at [1092, 261] on span "Daily" at bounding box center [1101, 252] width 166 height 19
click at [1060, 326] on span "Weekly" at bounding box center [1120, 333] width 168 height 20
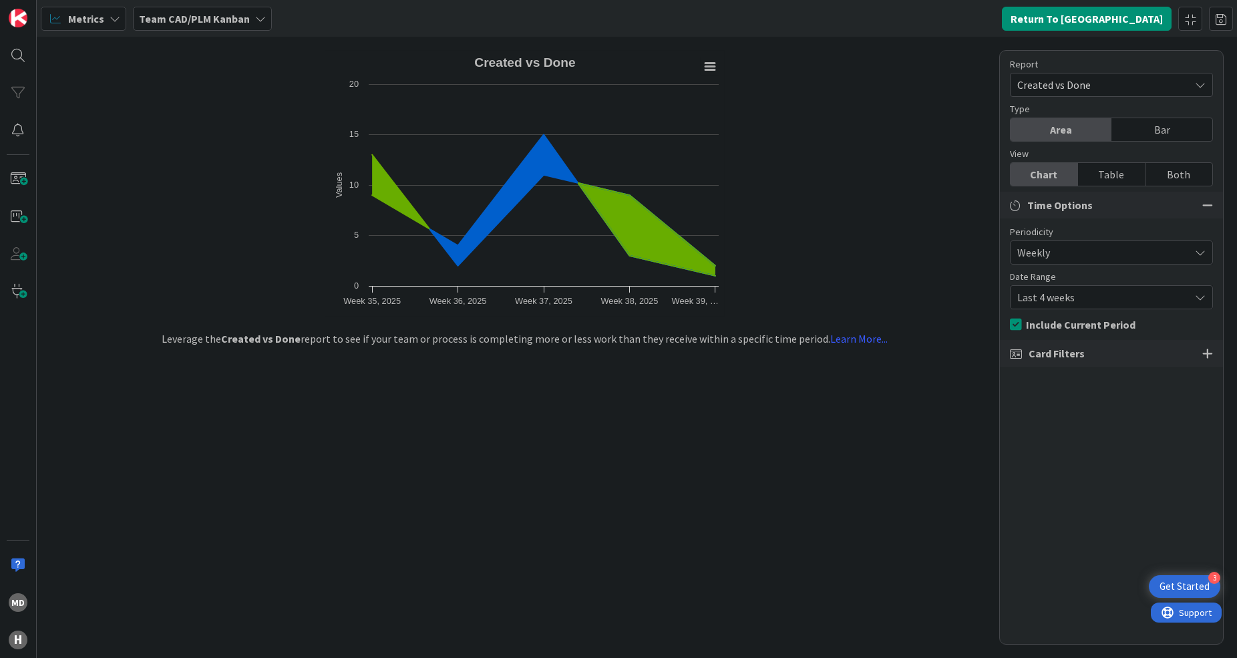
click at [1093, 90] on span "Created vs Done" at bounding box center [1101, 85] width 166 height 19
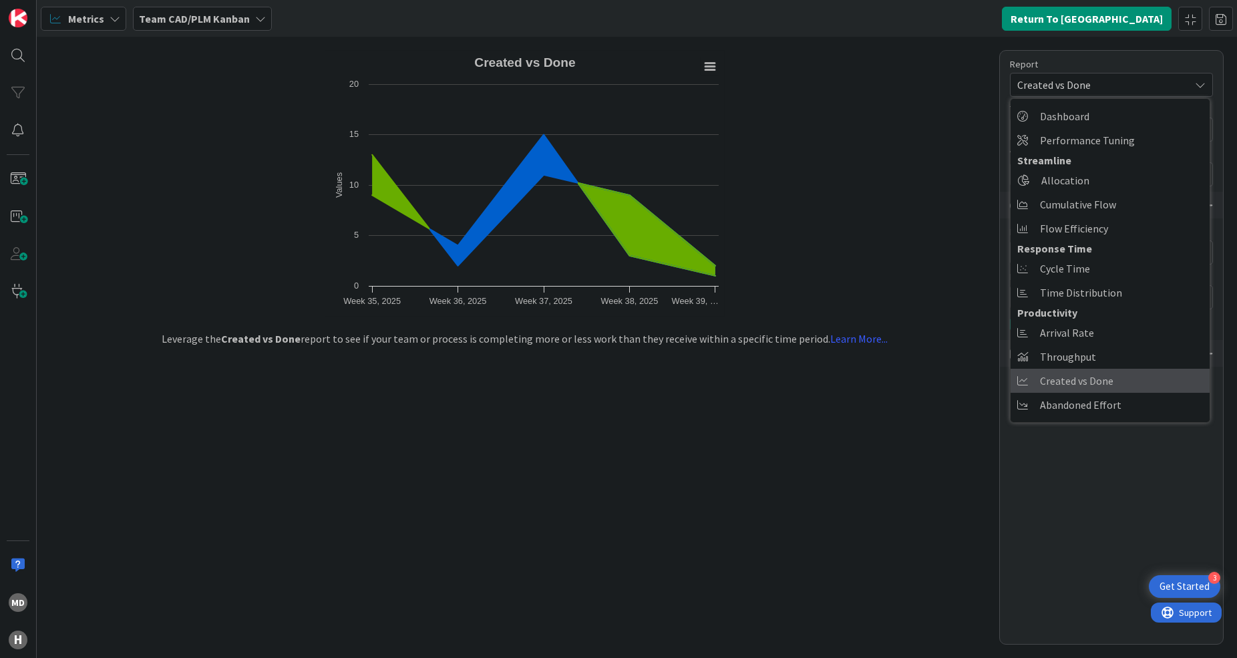
click at [1070, 384] on span "Created vs Done" at bounding box center [1077, 381] width 74 height 20
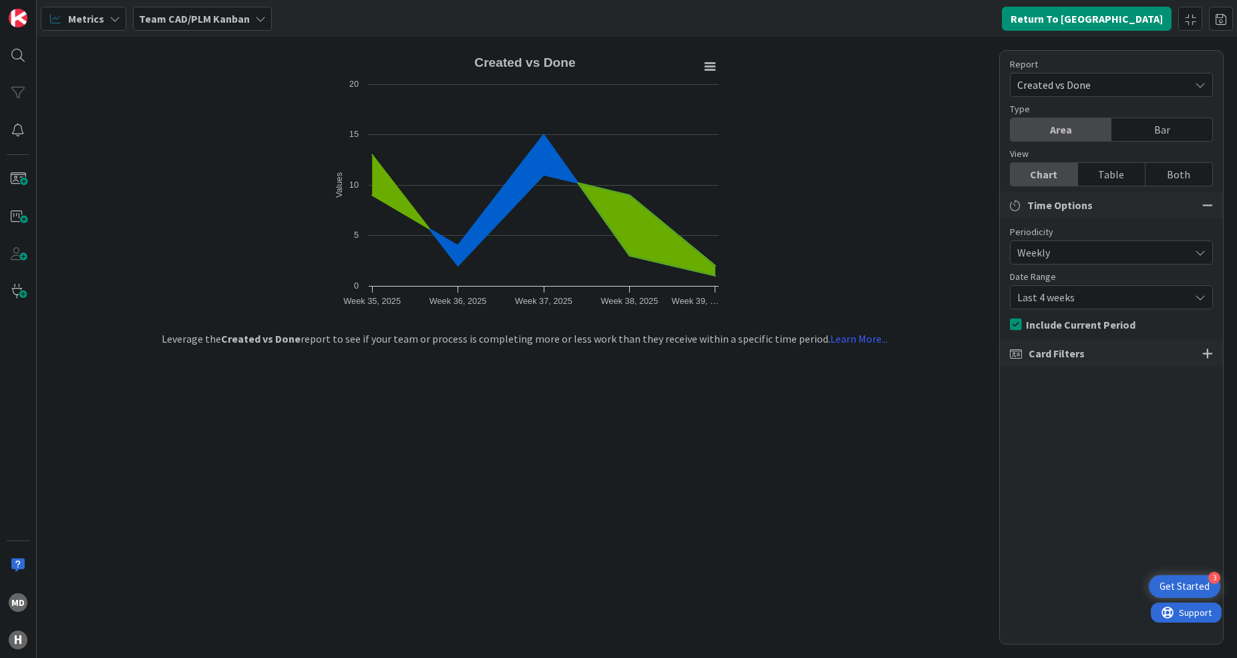
click at [1103, 85] on span "Created vs Done" at bounding box center [1101, 85] width 166 height 19
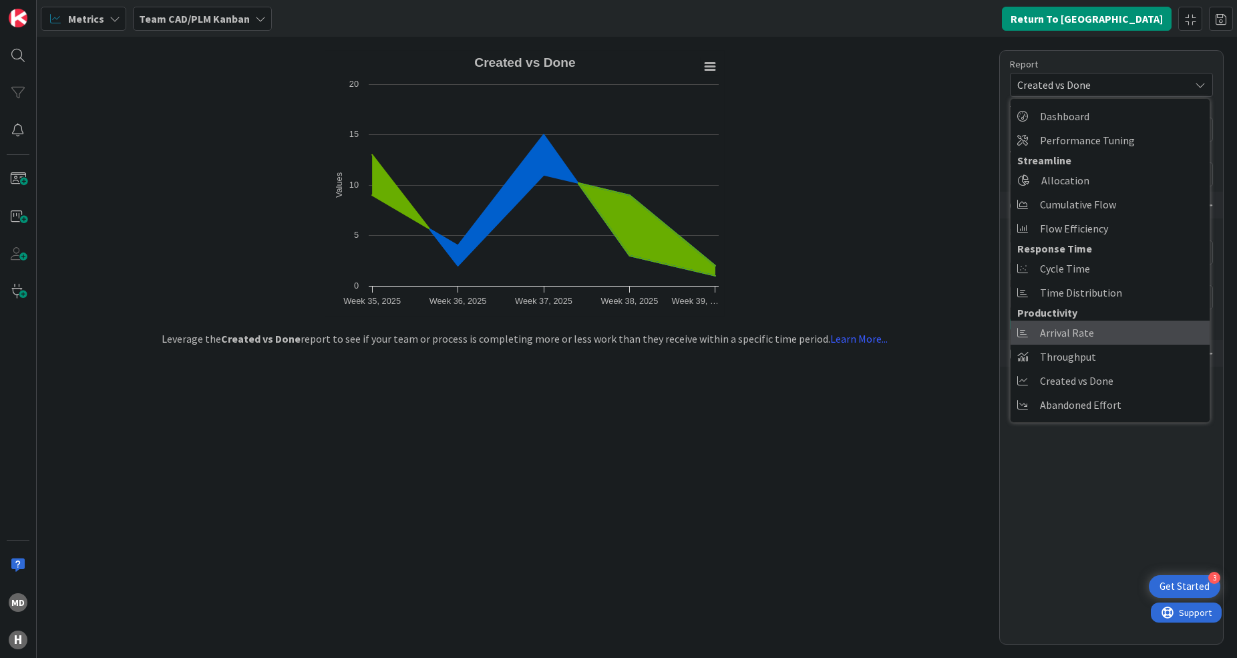
click at [1112, 329] on link "Arrival Rate" at bounding box center [1110, 333] width 199 height 24
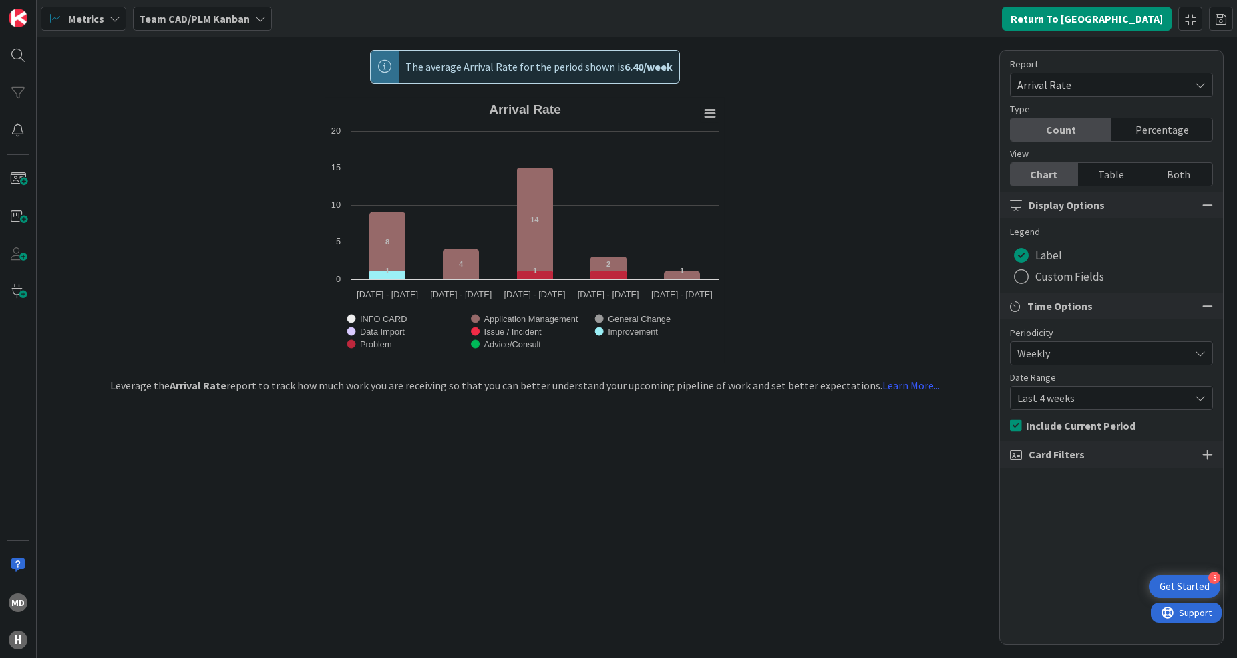
click at [1107, 88] on span "Arrival Rate" at bounding box center [1101, 85] width 166 height 19
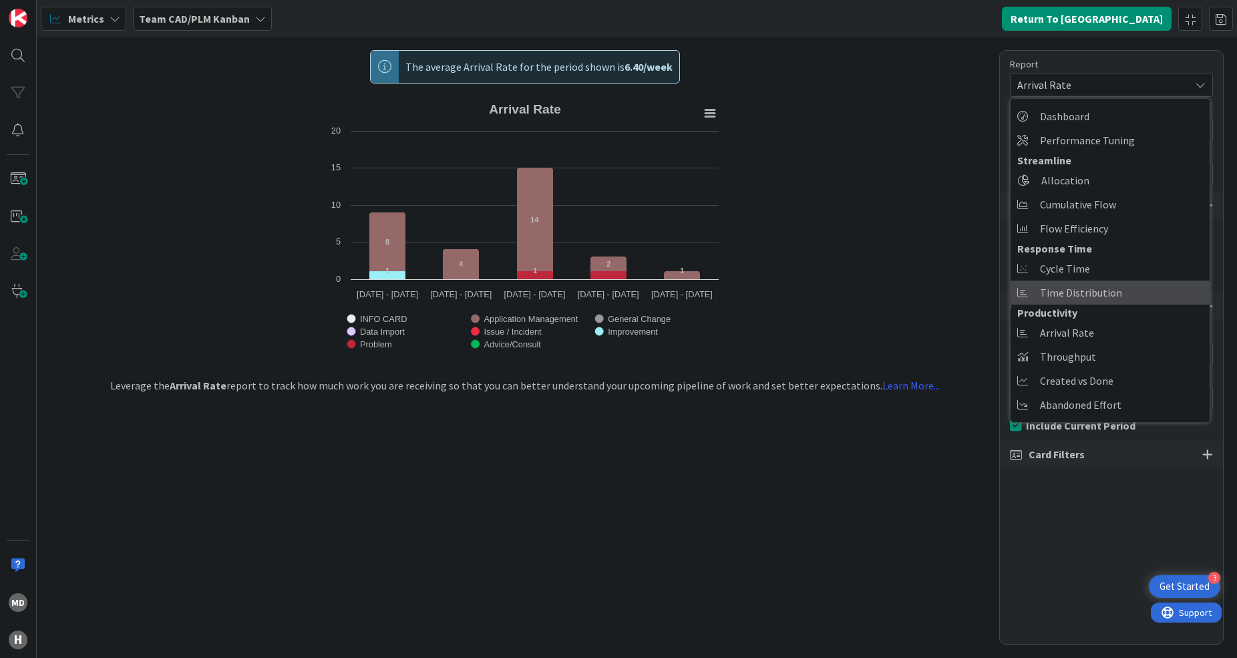
click at [1090, 293] on span "Time Distribution" at bounding box center [1081, 293] width 82 height 20
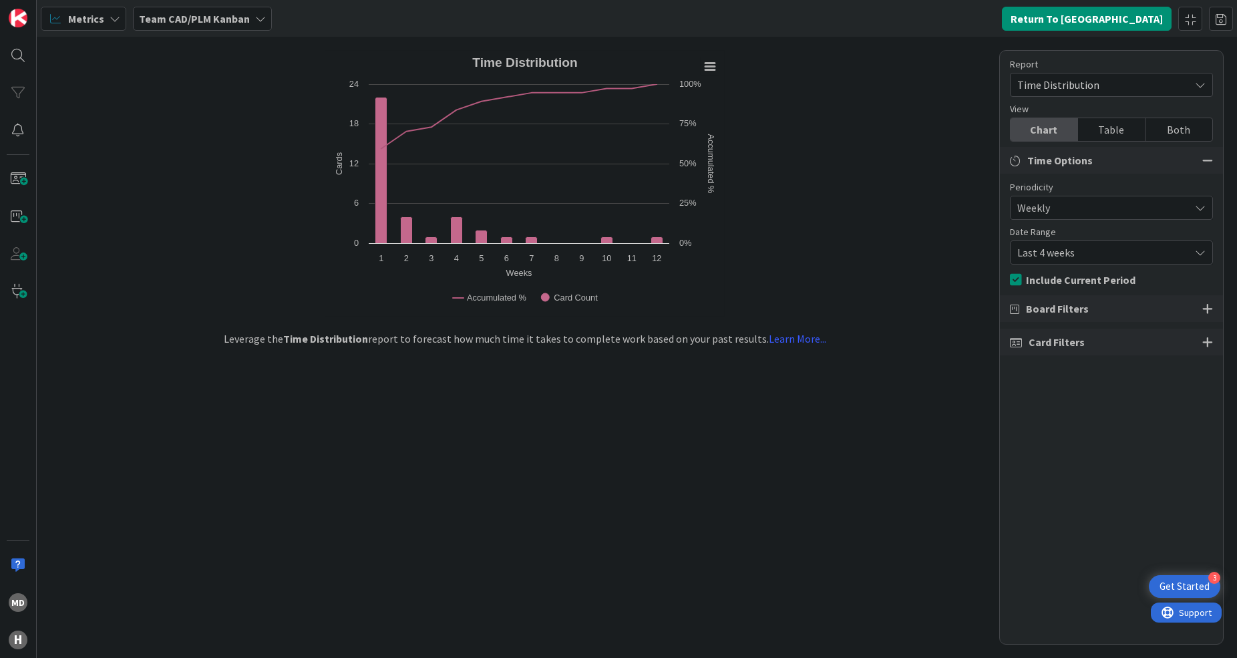
click at [1090, 211] on span "Weekly" at bounding box center [1101, 207] width 166 height 19
click at [1090, 211] on span "Weekly" at bounding box center [1100, 208] width 164 height 19
click at [1098, 263] on div "Last 4 weeks" at bounding box center [1111, 253] width 203 height 24
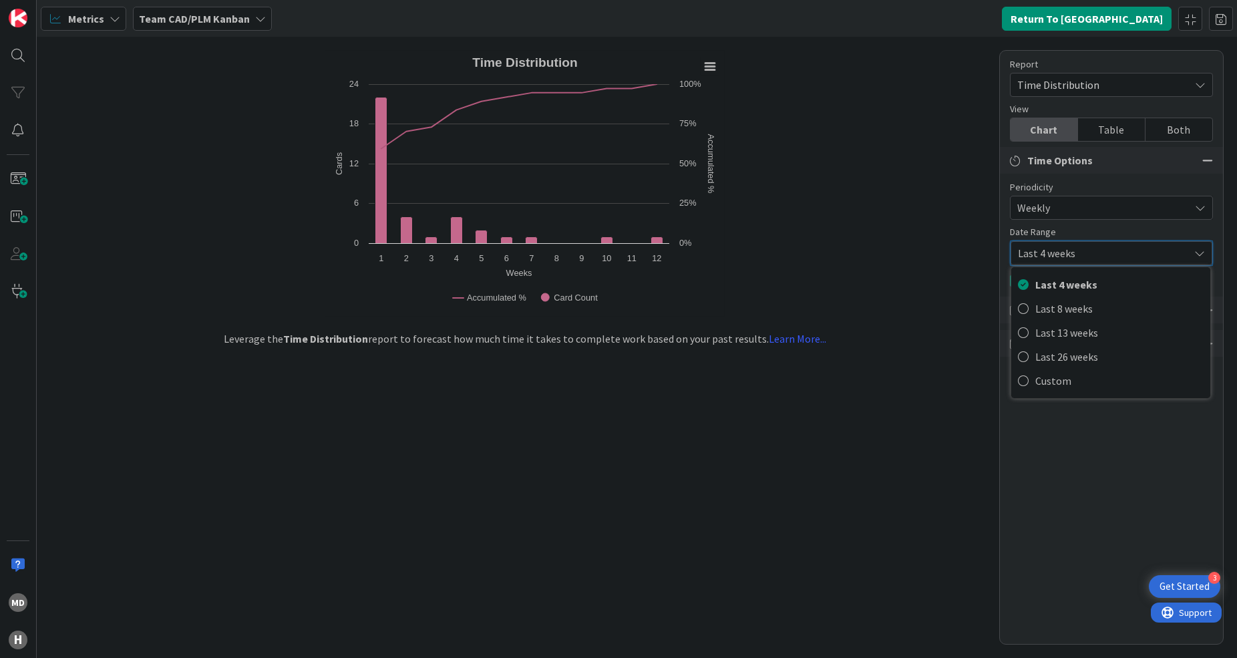
click at [1098, 263] on div "Last 4 weeks" at bounding box center [1112, 253] width 202 height 24
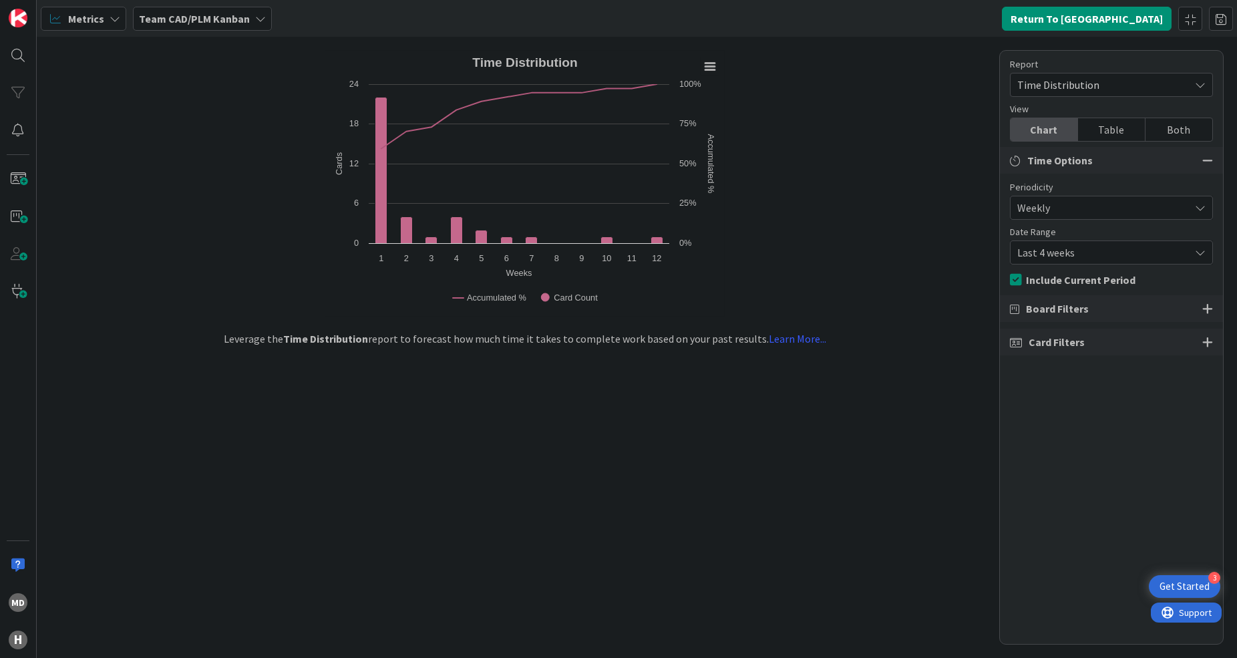
click at [1098, 263] on div "Last 4 weeks" at bounding box center [1111, 253] width 203 height 24
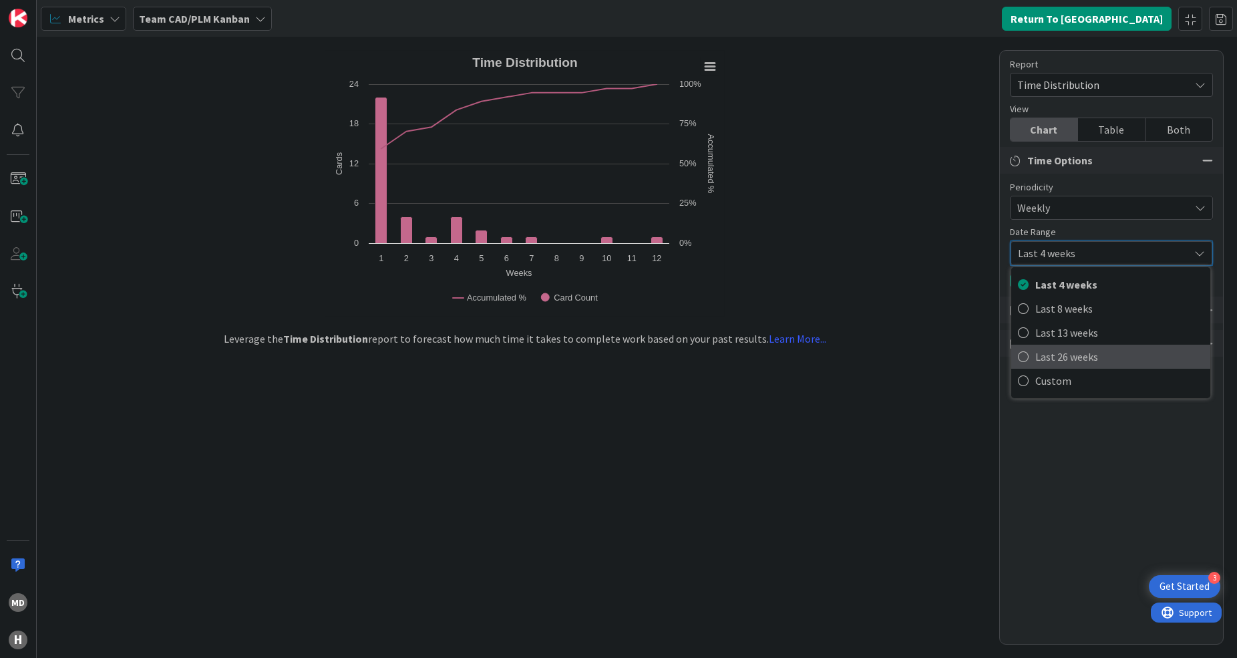
click at [1098, 351] on span "Last 26 weeks" at bounding box center [1120, 357] width 168 height 20
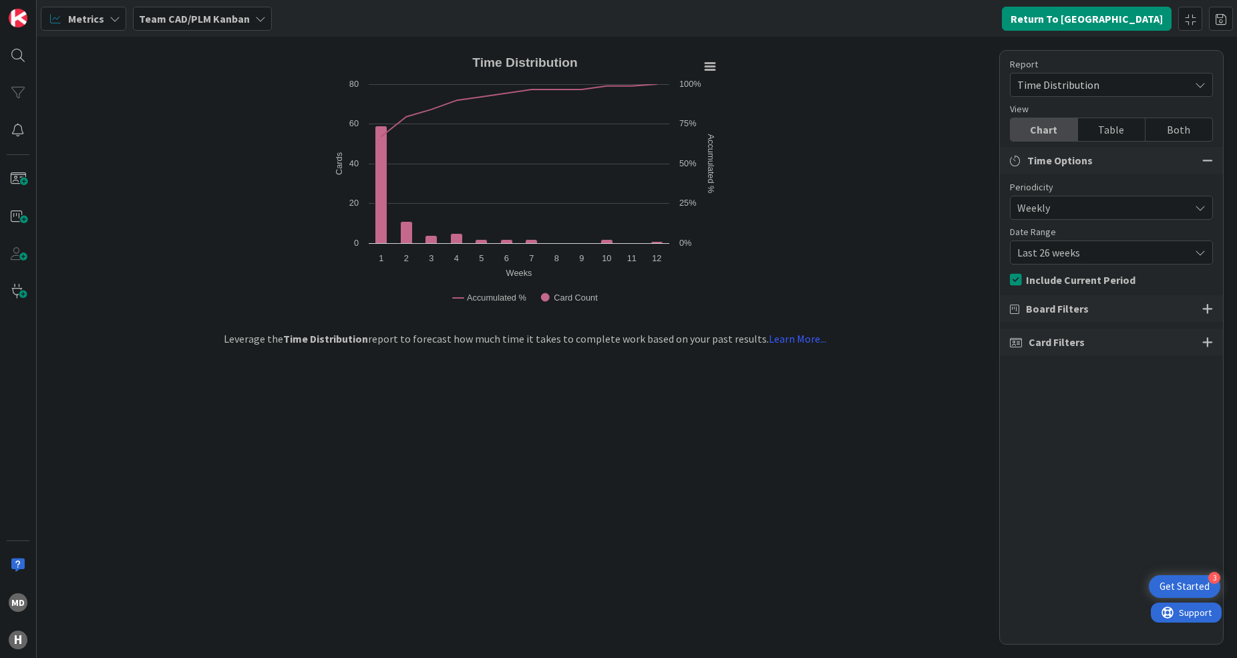
click at [1121, 90] on span "Time Distribution" at bounding box center [1101, 85] width 166 height 19
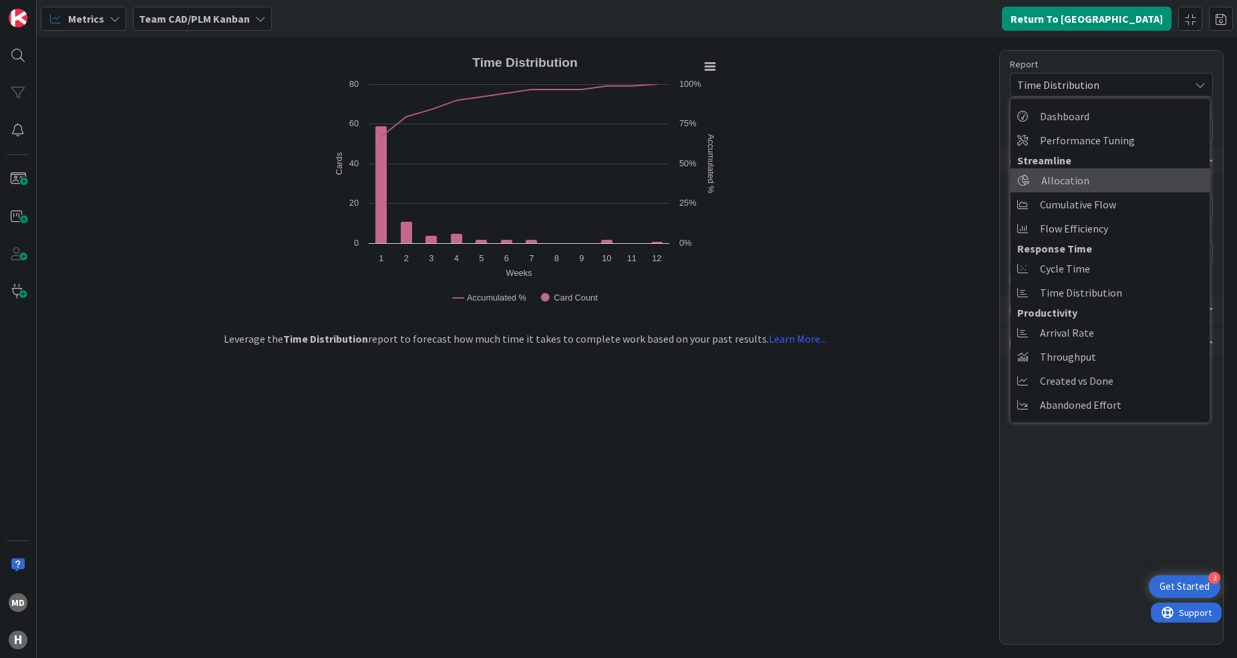
click at [1101, 186] on link "Allocation" at bounding box center [1110, 180] width 199 height 24
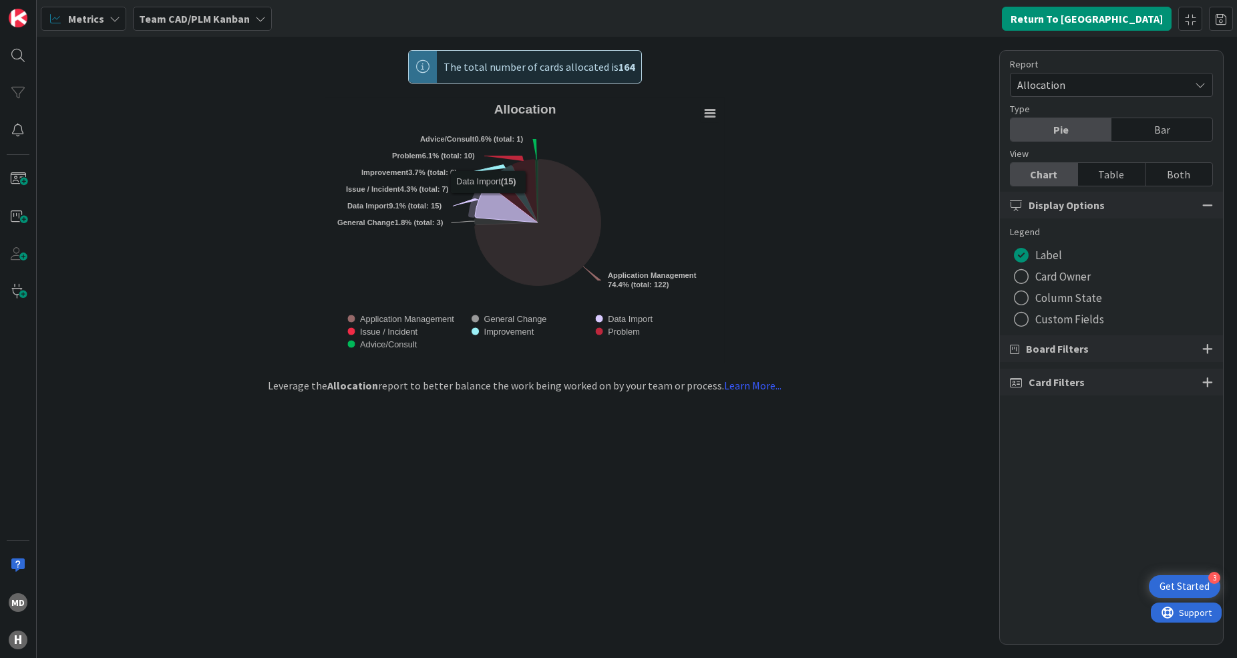
click at [488, 204] on icon "Allocation" at bounding box center [506, 203] width 63 height 37
click at [507, 190] on icon "Allocation" at bounding box center [512, 197] width 49 height 49
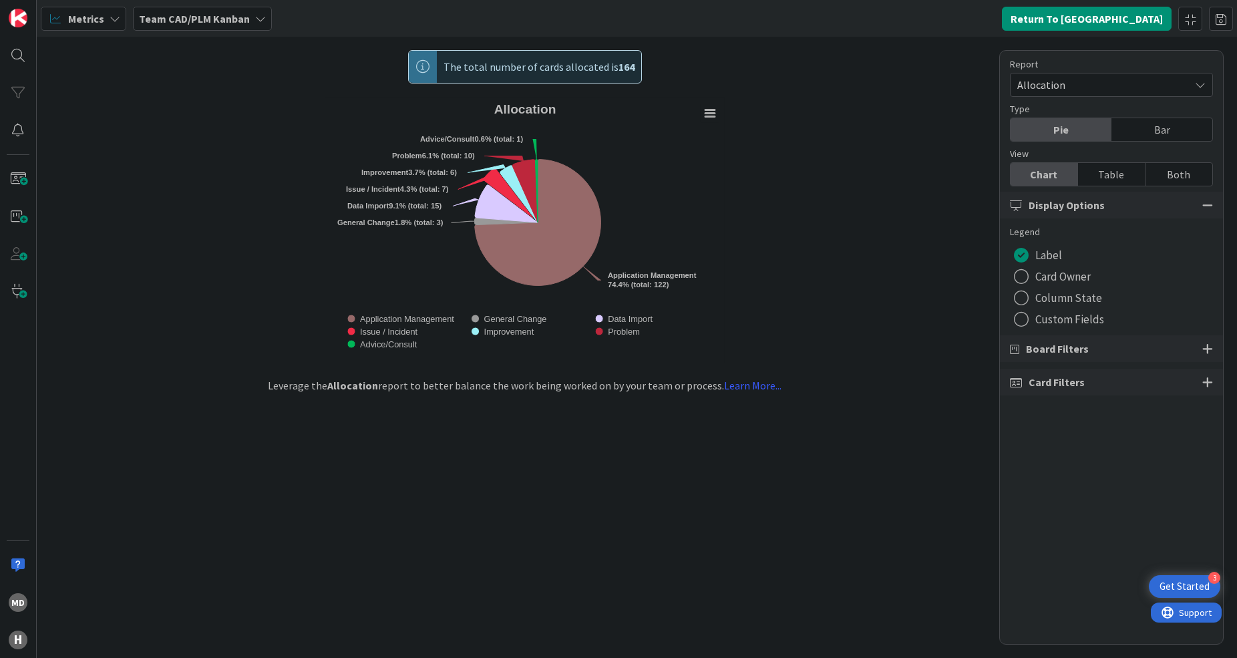
click at [1129, 176] on div "Table" at bounding box center [1111, 174] width 67 height 23
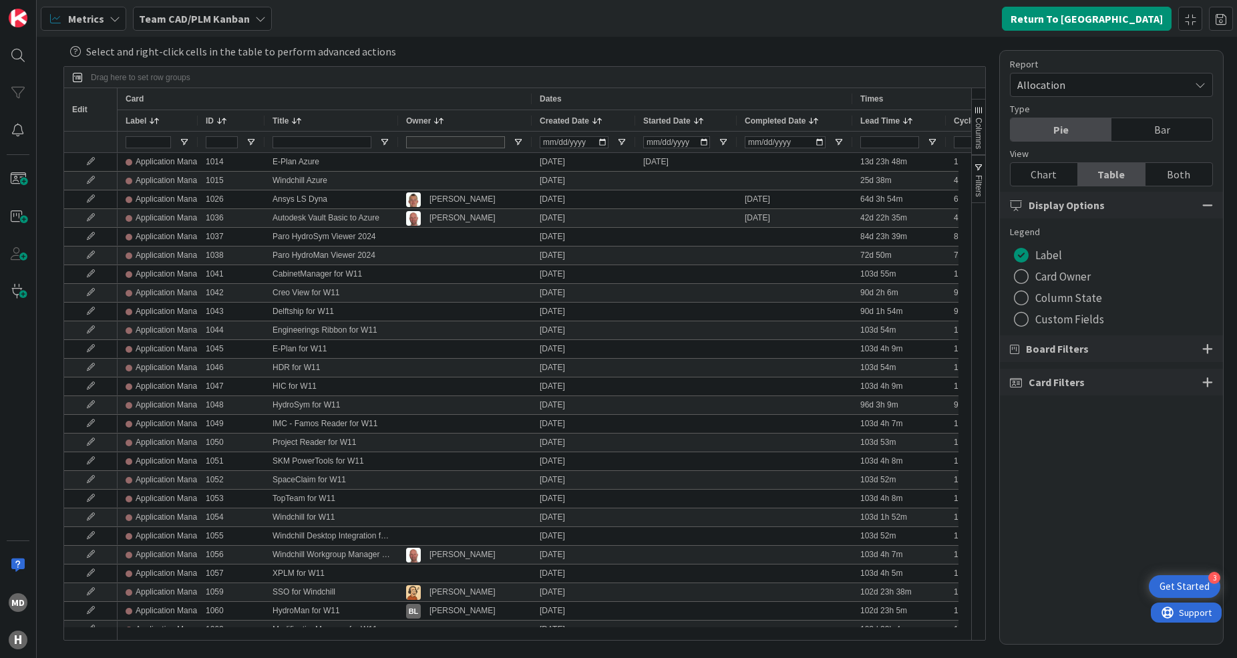
click at [1195, 176] on div "Both" at bounding box center [1179, 174] width 67 height 23
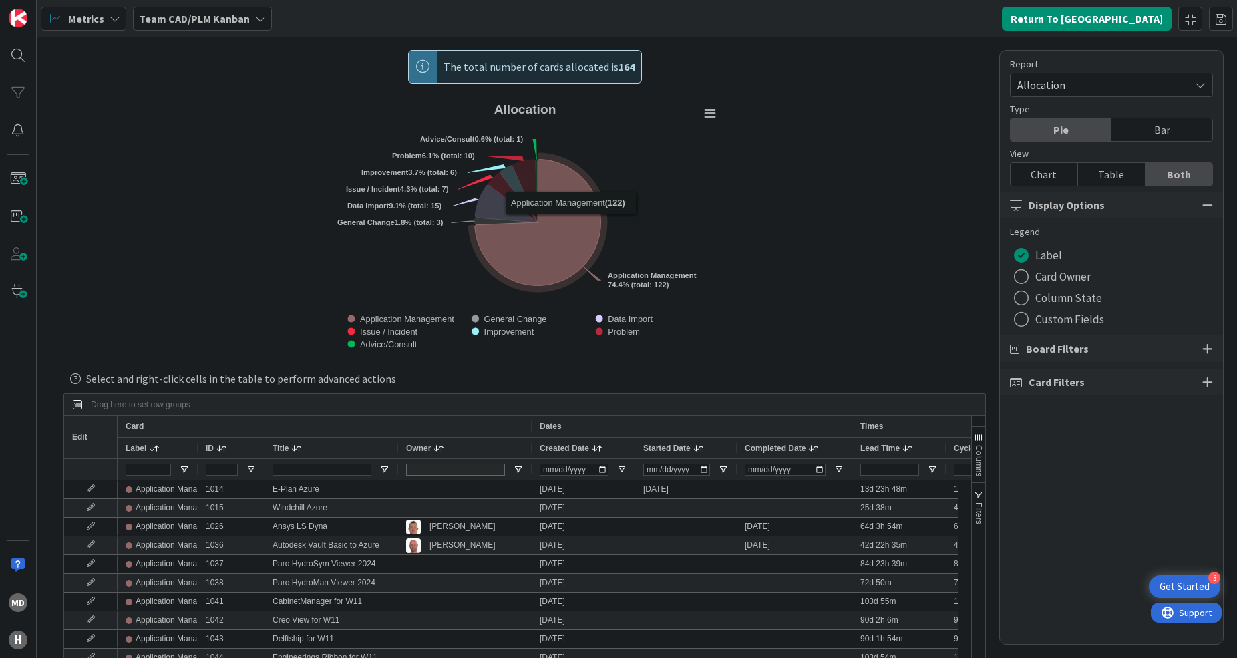
click at [565, 225] on icon "Allocation" at bounding box center [537, 223] width 126 height 126
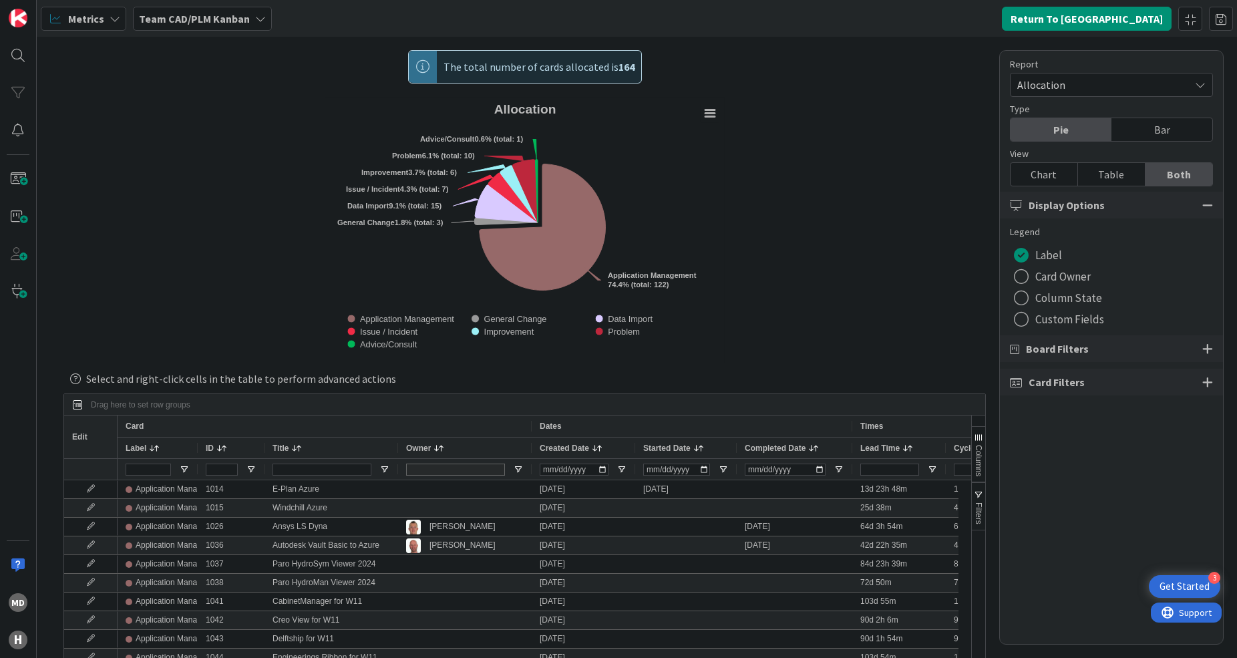
click at [532, 170] on rect "Allocation" at bounding box center [525, 231] width 400 height 266
click at [522, 170] on icon "Allocation" at bounding box center [524, 191] width 25 height 63
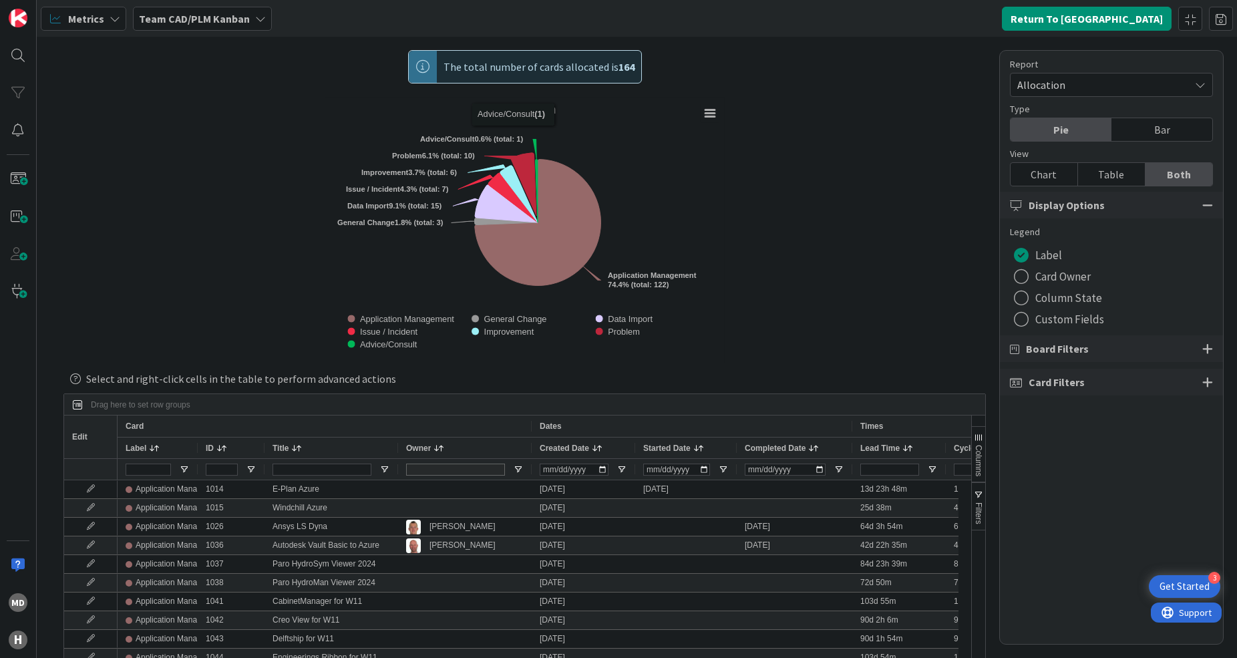
click at [456, 57] on span "The total number of cards allocated is 164" at bounding box center [539, 67] width 191 height 32
click at [19, 21] on img at bounding box center [18, 18] width 19 height 19
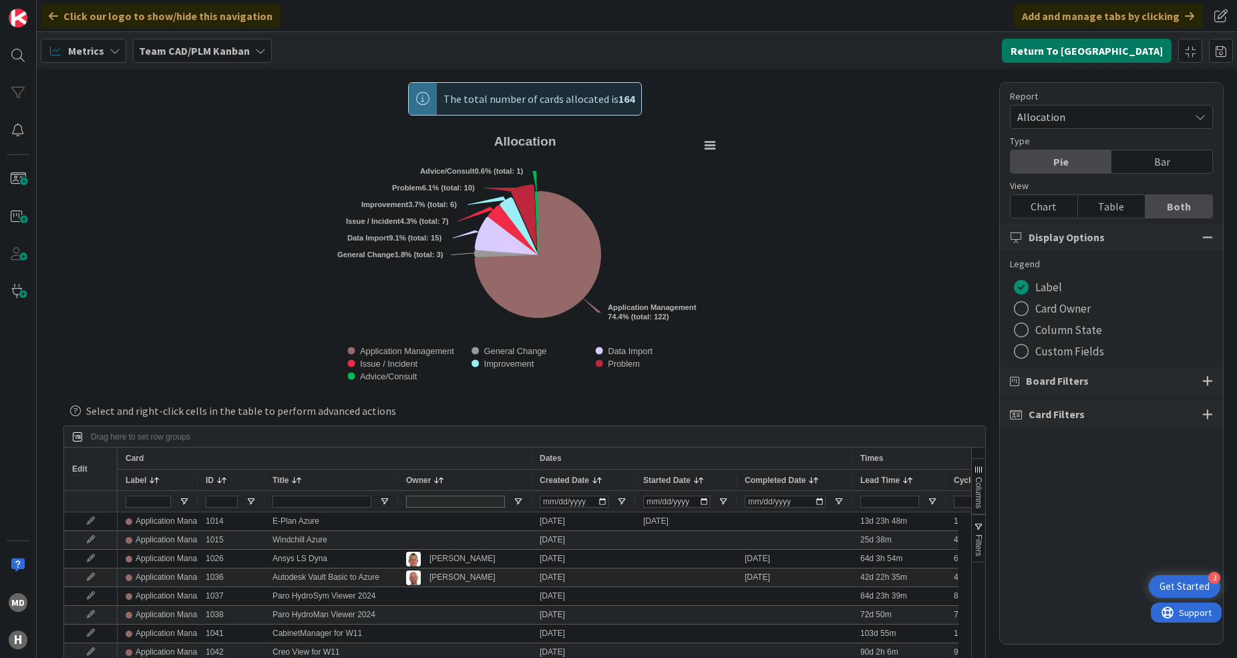
click at [1088, 49] on button "Return To [GEOGRAPHIC_DATA]" at bounding box center [1087, 51] width 170 height 24
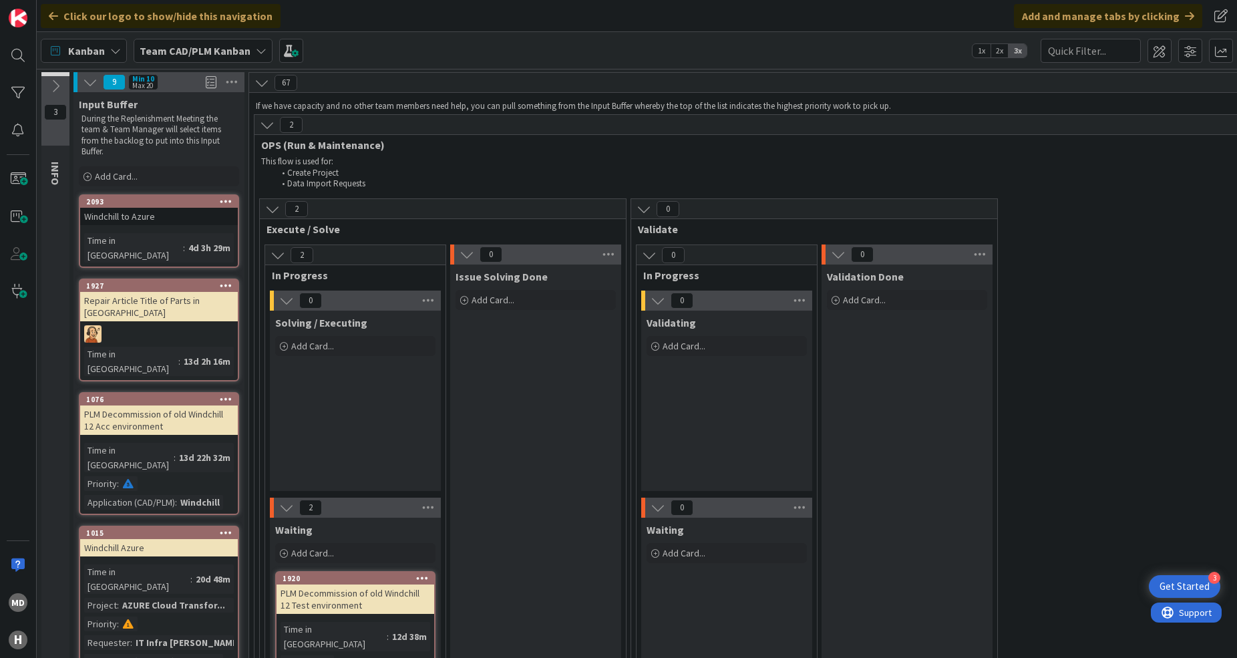
click at [59, 94] on button at bounding box center [55, 86] width 28 height 20
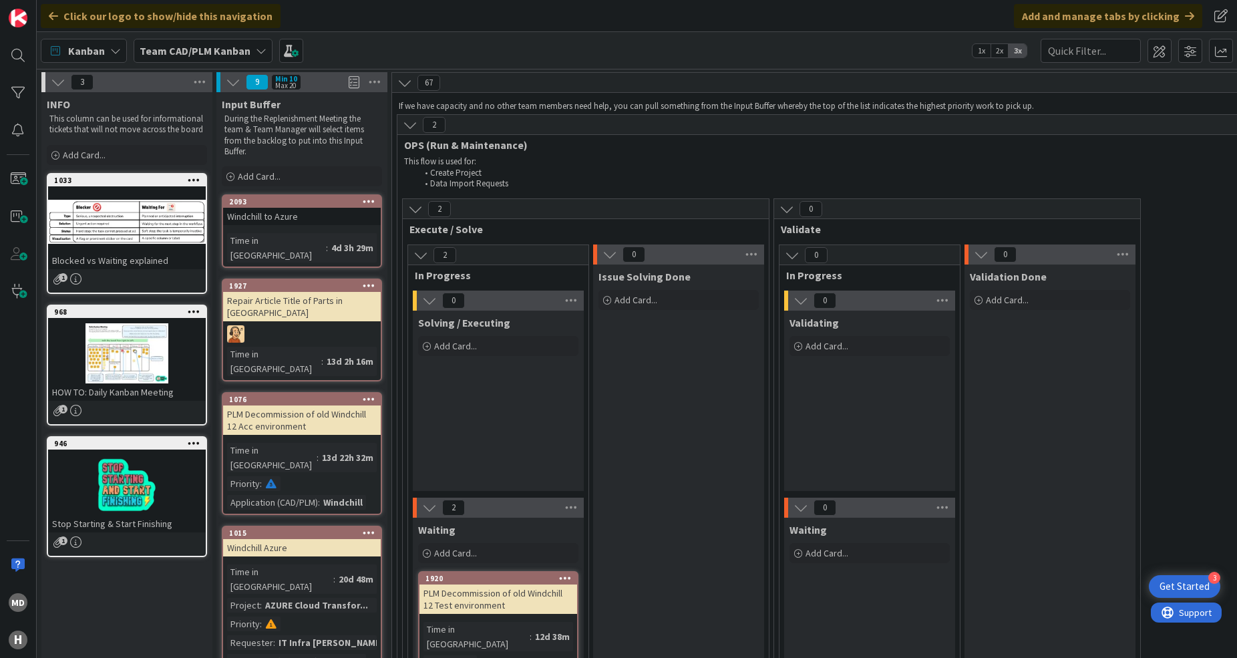
click at [59, 83] on icon at bounding box center [58, 82] width 15 height 15
